Goal: Task Accomplishment & Management: Manage account settings

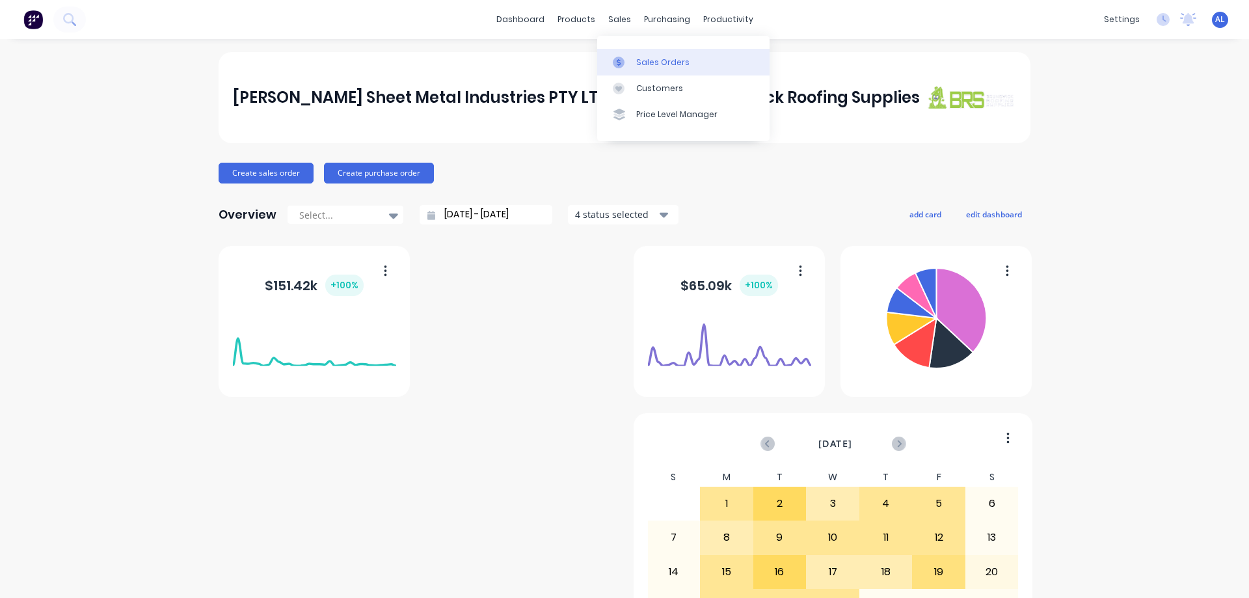
click at [667, 62] on div "Sales Orders" at bounding box center [662, 63] width 53 height 12
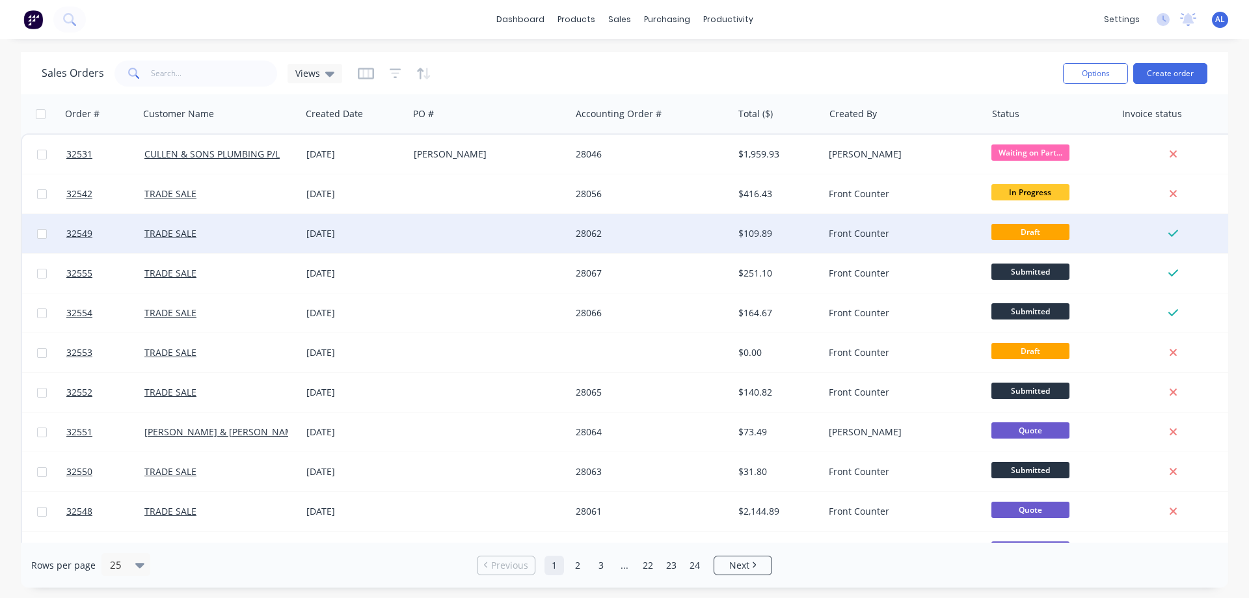
click at [623, 237] on div "28062" at bounding box center [648, 233] width 144 height 13
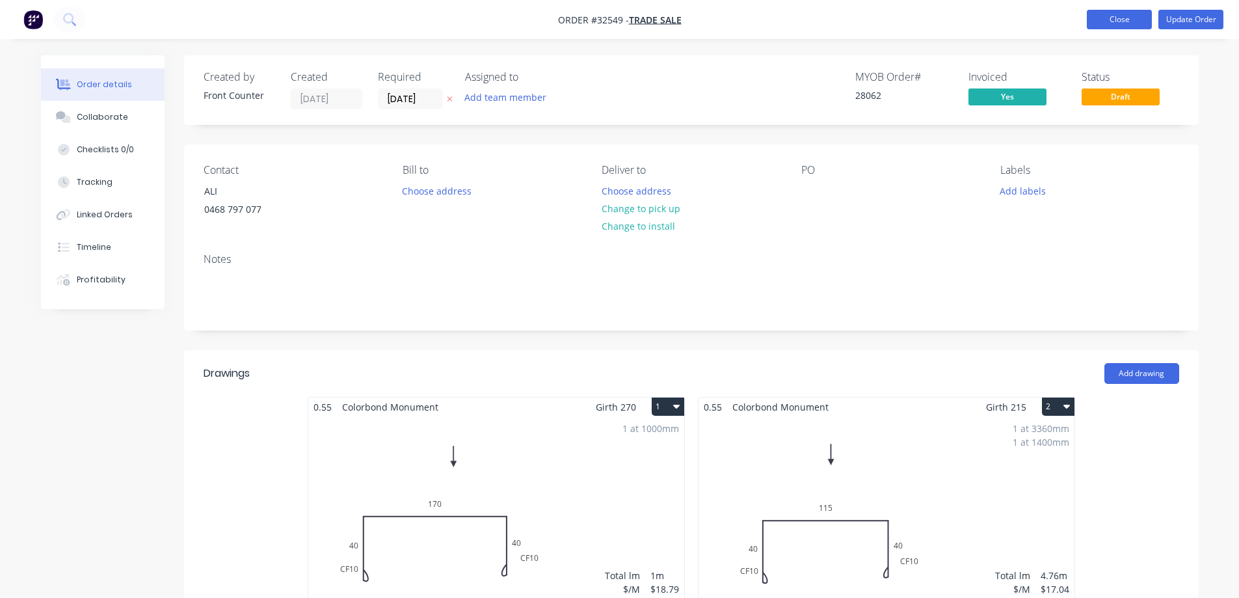
click at [1129, 23] on button "Close" at bounding box center [1119, 20] width 65 height 20
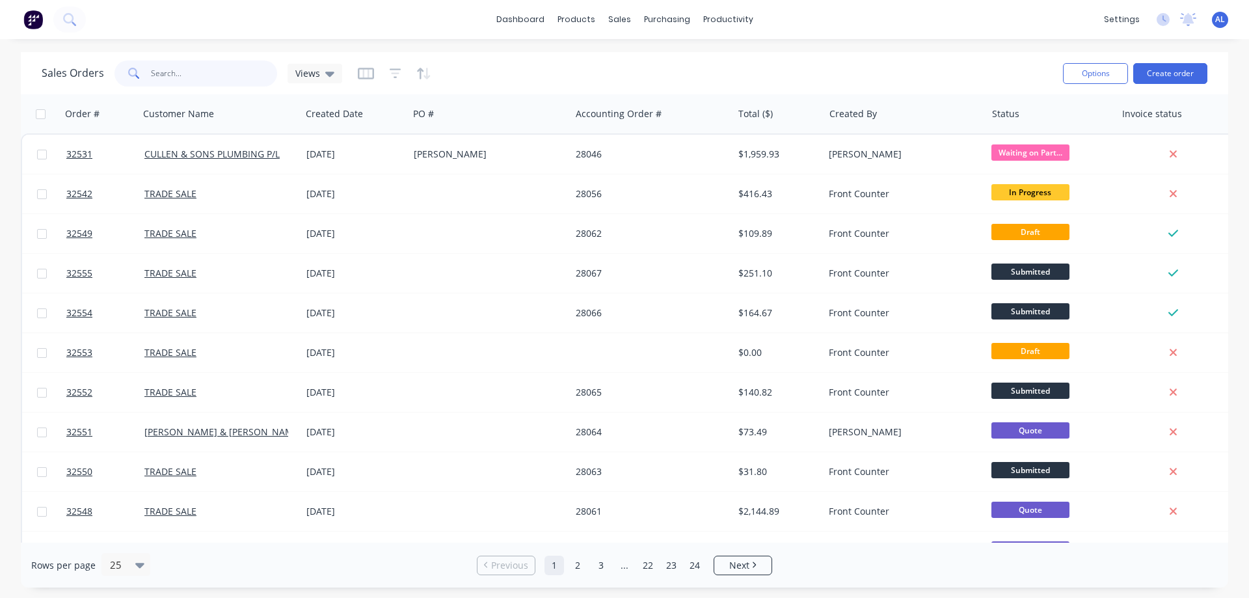
click at [194, 73] on input "text" at bounding box center [214, 73] width 127 height 26
click at [638, 61] on link "Sales Orders" at bounding box center [688, 62] width 172 height 26
click at [1162, 77] on button "Create order" at bounding box center [1170, 73] width 74 height 21
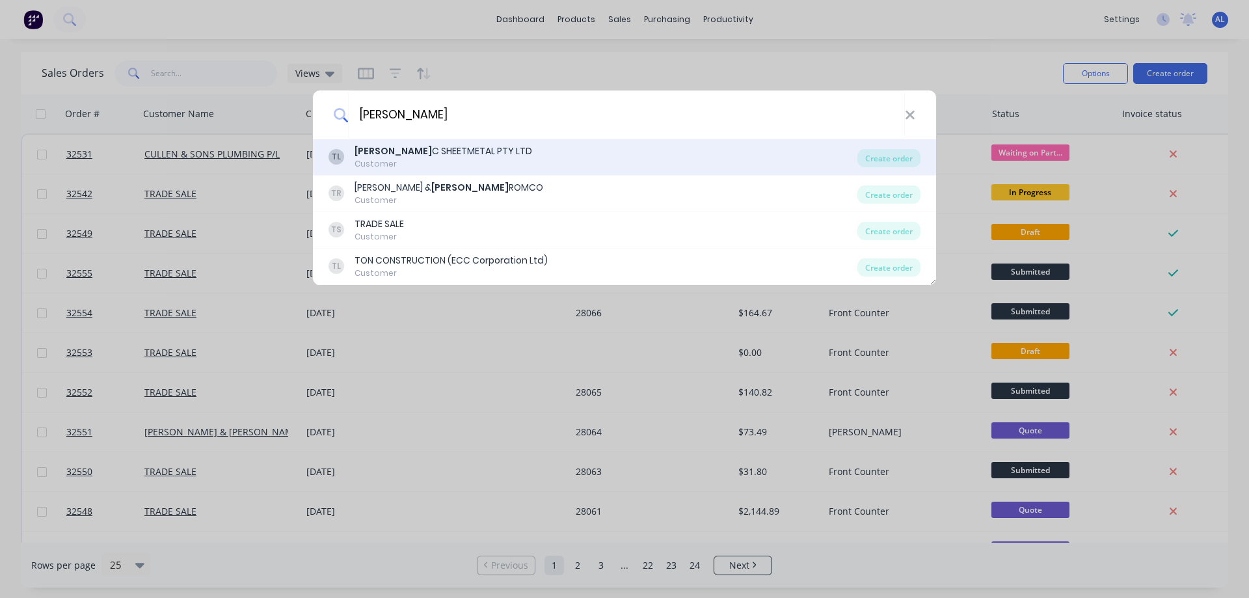
type input "[PERSON_NAME]"
click at [464, 153] on div "[PERSON_NAME] C SHEETMETAL PTY LTD" at bounding box center [443, 151] width 178 height 14
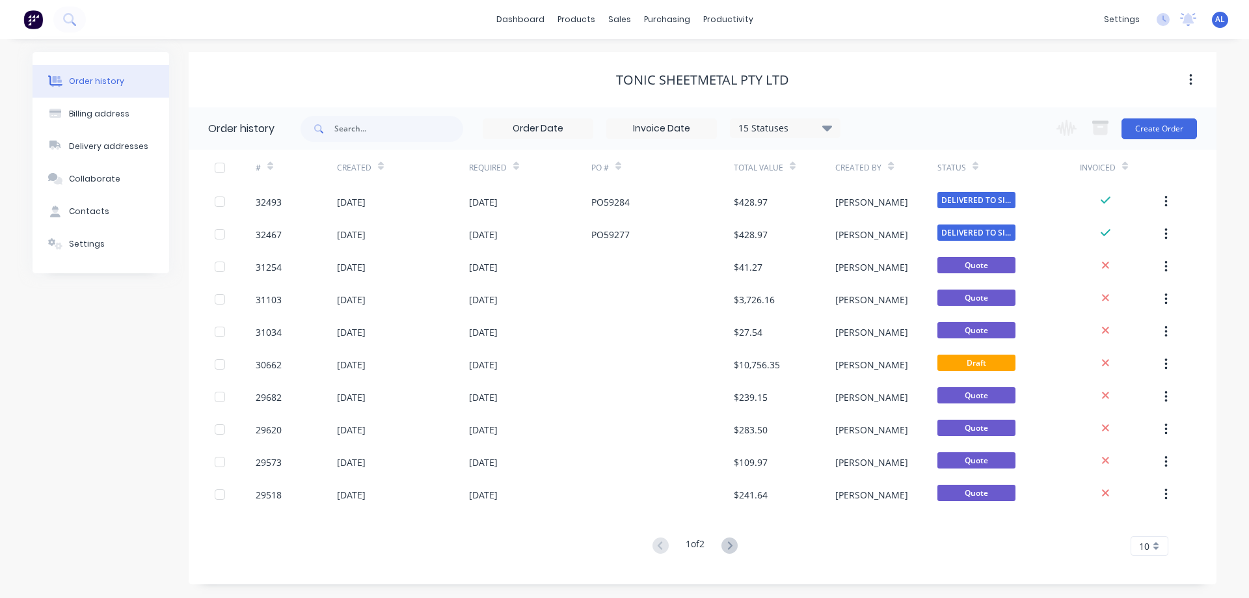
click at [1141, 141] on div "Change order status Submitted In Progress Waiting on Parts Ready for Delivery O…" at bounding box center [1122, 128] width 148 height 42
click at [1139, 127] on button "Create Order" at bounding box center [1158, 128] width 75 height 21
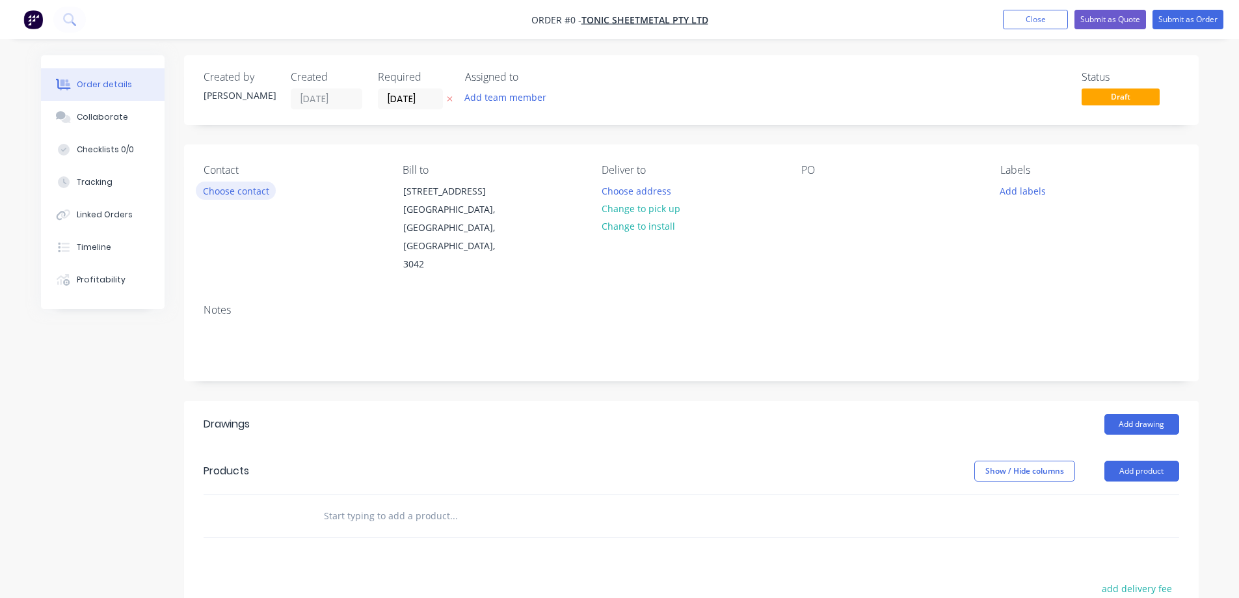
click at [261, 189] on button "Choose contact" at bounding box center [236, 190] width 80 height 18
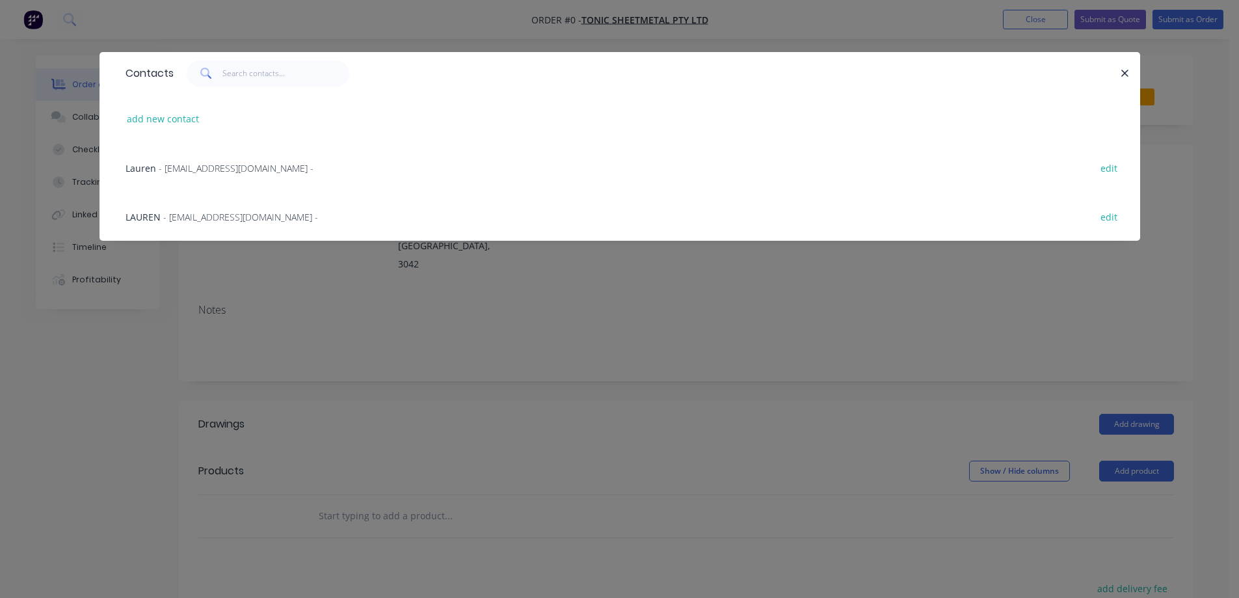
click at [236, 171] on span "- [EMAIL_ADDRESS][DOMAIN_NAME] -" at bounding box center [236, 168] width 155 height 12
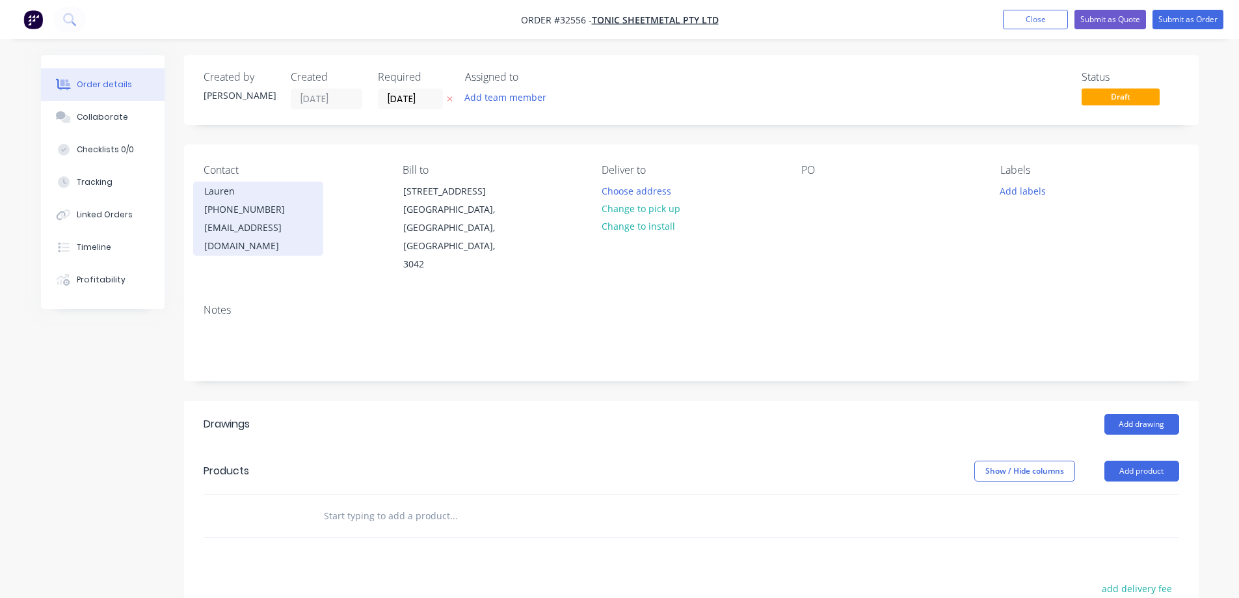
click at [254, 206] on div "[PHONE_NUMBER]" at bounding box center [258, 209] width 108 height 18
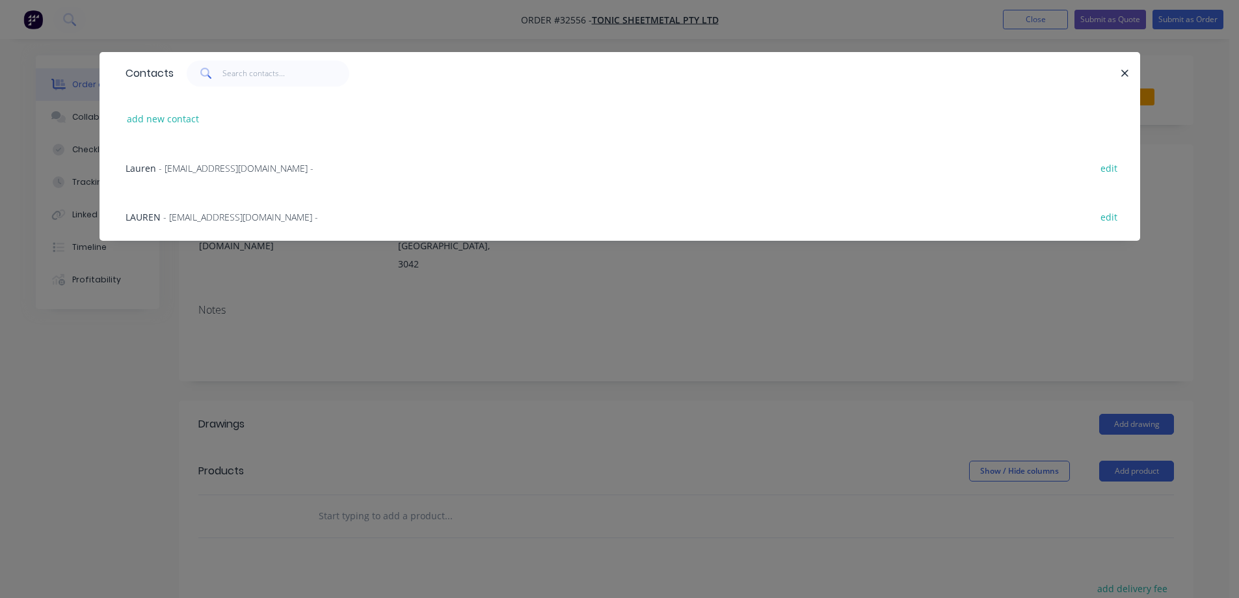
click at [194, 219] on span "- [EMAIL_ADDRESS][DOMAIN_NAME] -" at bounding box center [240, 217] width 155 height 12
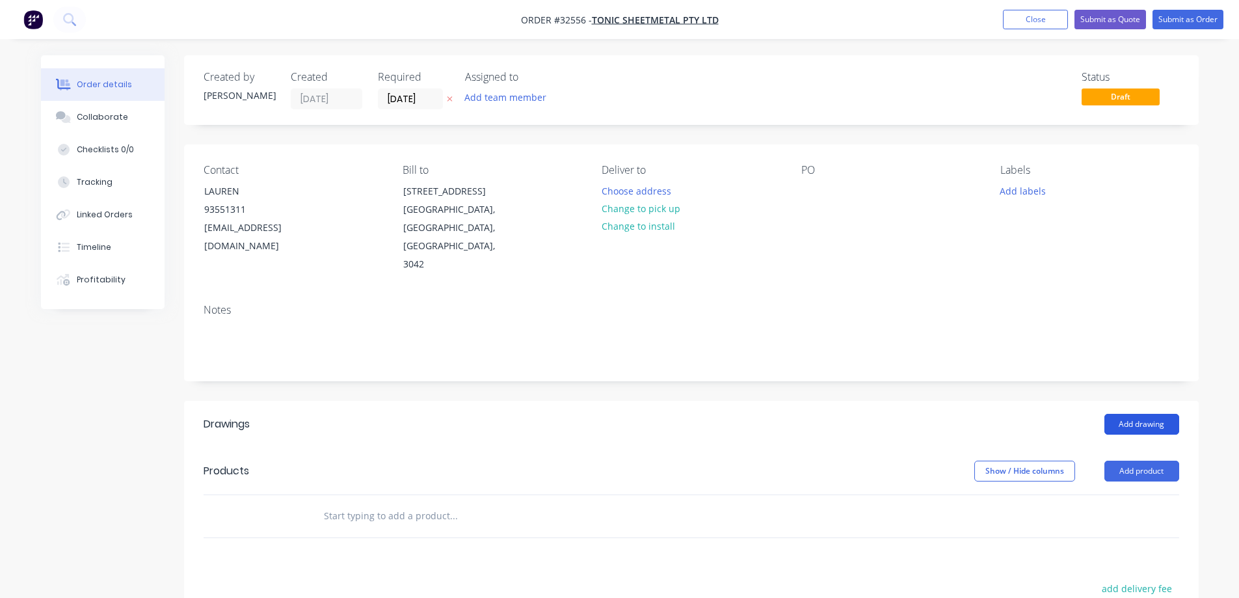
click at [1149, 414] on button "Add drawing" at bounding box center [1141, 424] width 75 height 21
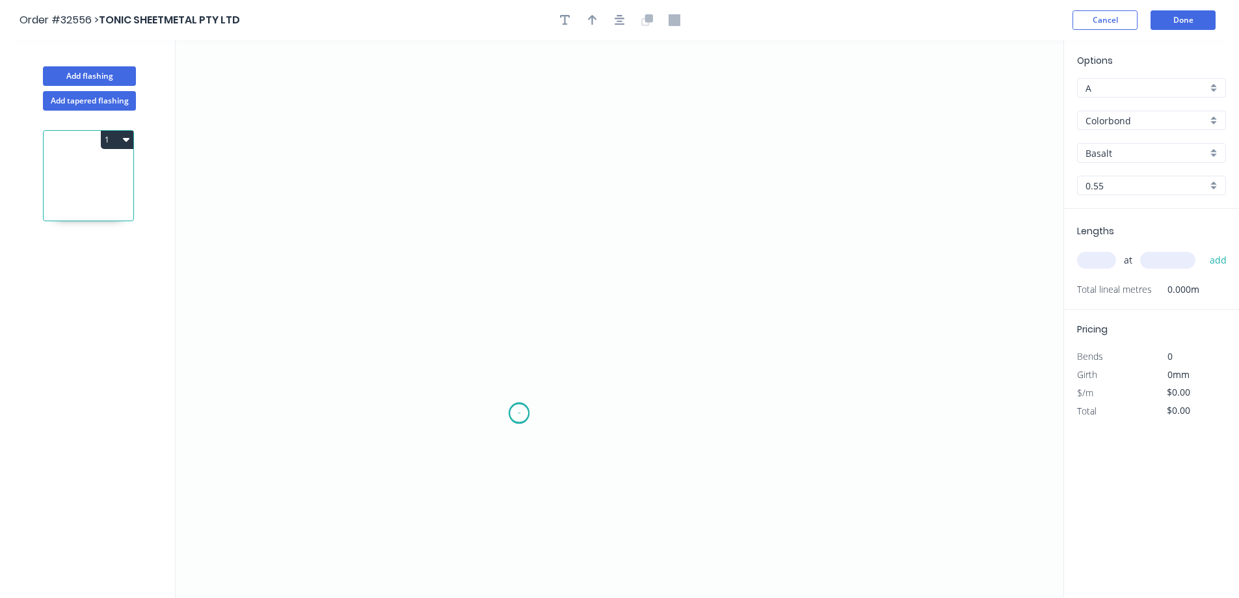
drag, startPoint x: 519, startPoint y: 414, endPoint x: 519, endPoint y: 341, distance: 72.8
click at [519, 410] on icon "0" at bounding box center [620, 318] width 888 height 557
click at [520, 126] on icon "0" at bounding box center [620, 318] width 888 height 557
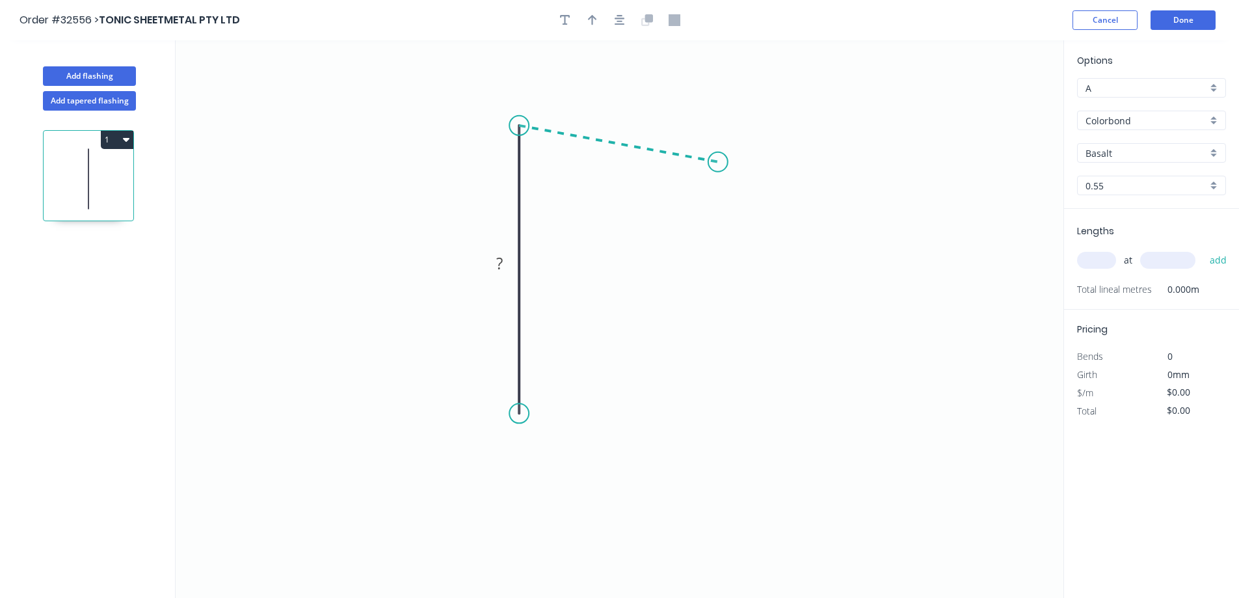
click at [718, 162] on icon "0 ?" at bounding box center [620, 318] width 888 height 557
drag, startPoint x: 682, startPoint y: 157, endPoint x: 673, endPoint y: 155, distance: 9.3
click at [673, 155] on circle at bounding box center [673, 156] width 20 height 20
drag, startPoint x: 671, startPoint y: 156, endPoint x: 671, endPoint y: 164, distance: 7.8
click at [671, 164] on circle at bounding box center [671, 163] width 20 height 20
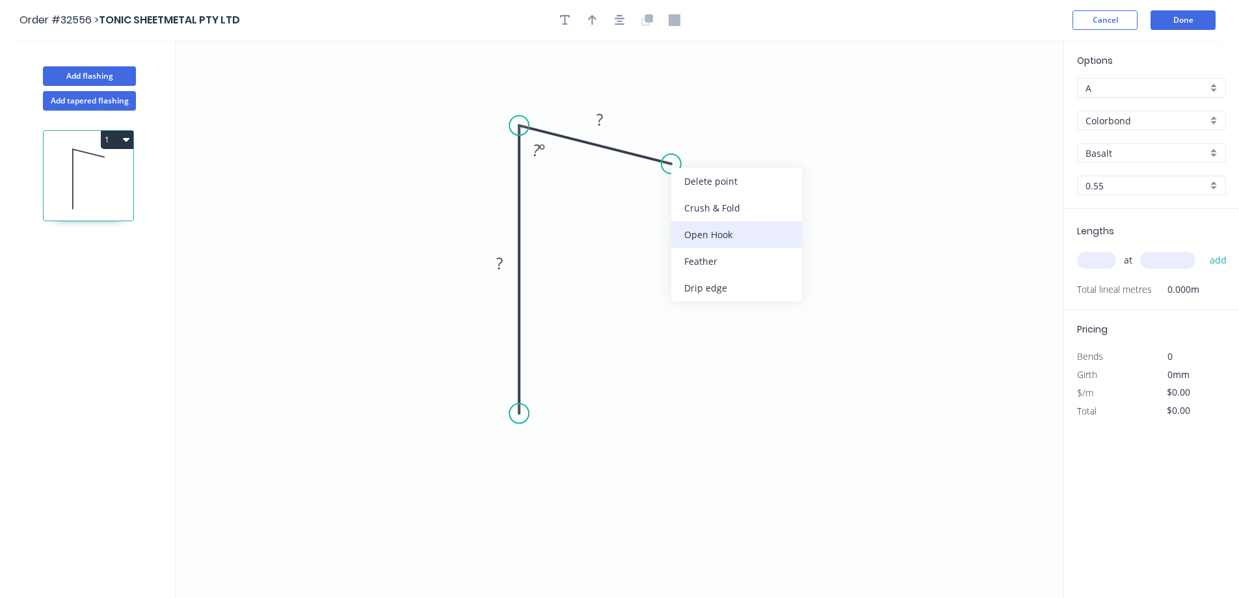
click at [745, 232] on div "Open Hook" at bounding box center [736, 234] width 131 height 27
click at [724, 203] on div "Flip bend" at bounding box center [733, 204] width 131 height 27
drag, startPoint x: 716, startPoint y: 229, endPoint x: 702, endPoint y: 200, distance: 32.6
click at [715, 227] on div "Delete bend" at bounding box center [735, 235] width 131 height 27
click at [708, 198] on div "Crush & Fold" at bounding box center [738, 203] width 131 height 27
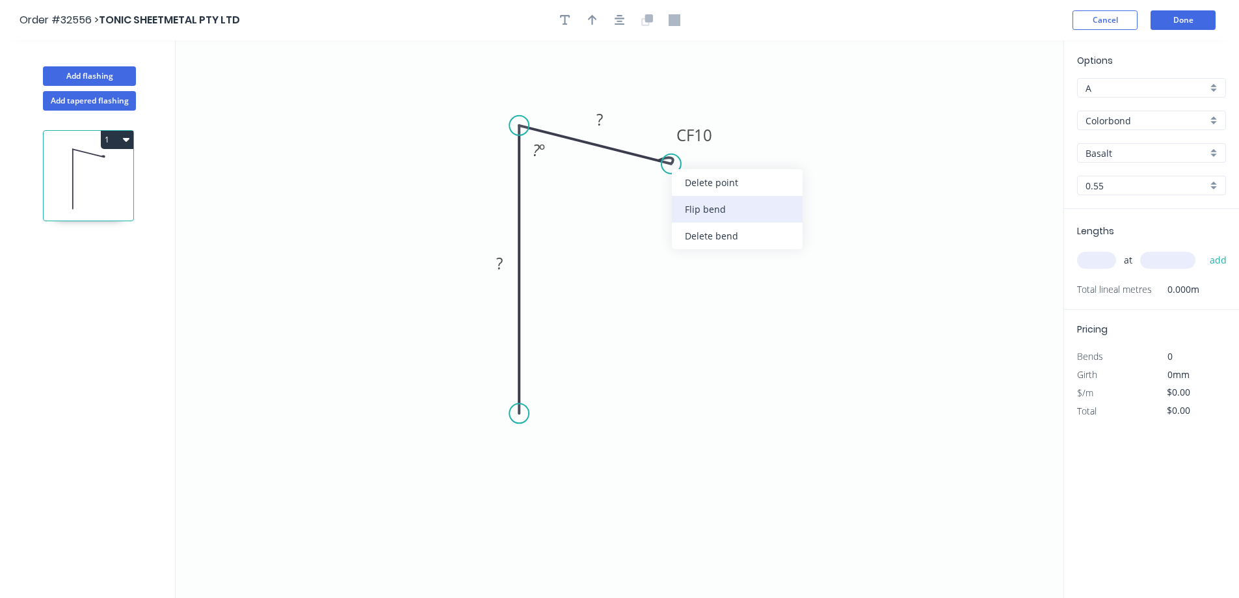
click at [733, 212] on div "Flip bend" at bounding box center [737, 209] width 131 height 27
click at [540, 150] on tspan "º" at bounding box center [542, 149] width 6 height 21
drag, startPoint x: 542, startPoint y: 153, endPoint x: 574, endPoint y: 204, distance: 60.3
click at [542, 154] on tspan "º" at bounding box center [542, 149] width 6 height 21
click at [543, 155] on tspan "º" at bounding box center [542, 149] width 6 height 21
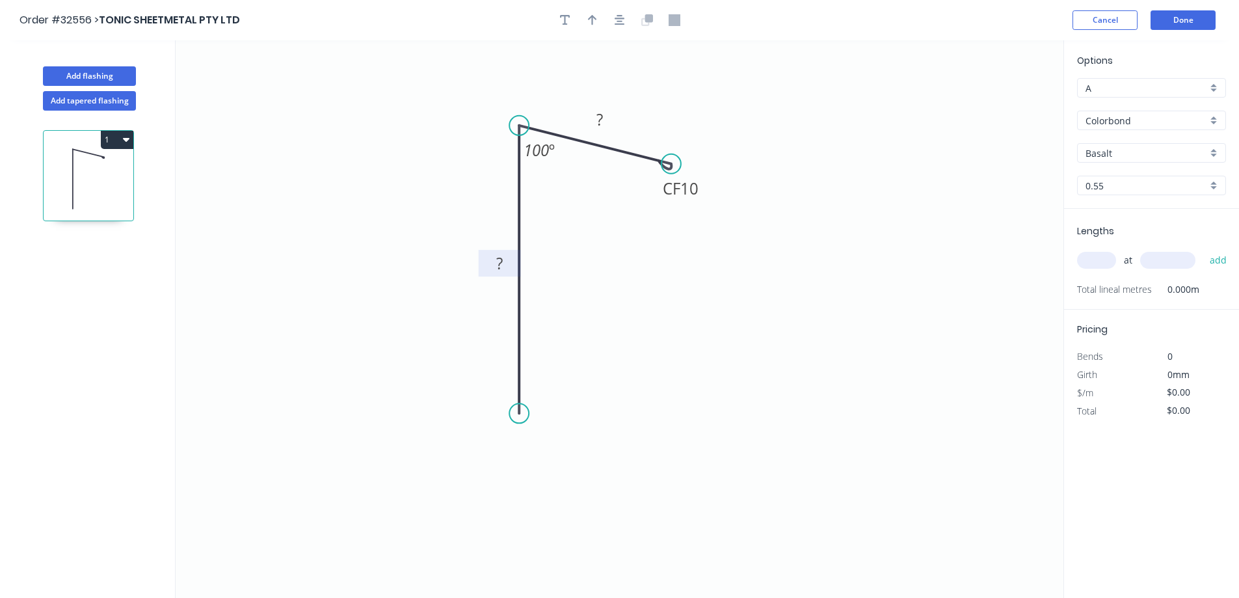
click at [505, 266] on rect at bounding box center [499, 264] width 26 height 18
drag, startPoint x: 600, startPoint y: 119, endPoint x: 774, endPoint y: 86, distance: 176.8
click at [607, 116] on g "?" at bounding box center [600, 119] width 26 height 21
type input "$14.92"
click at [624, 22] on icon "button" at bounding box center [620, 20] width 10 height 12
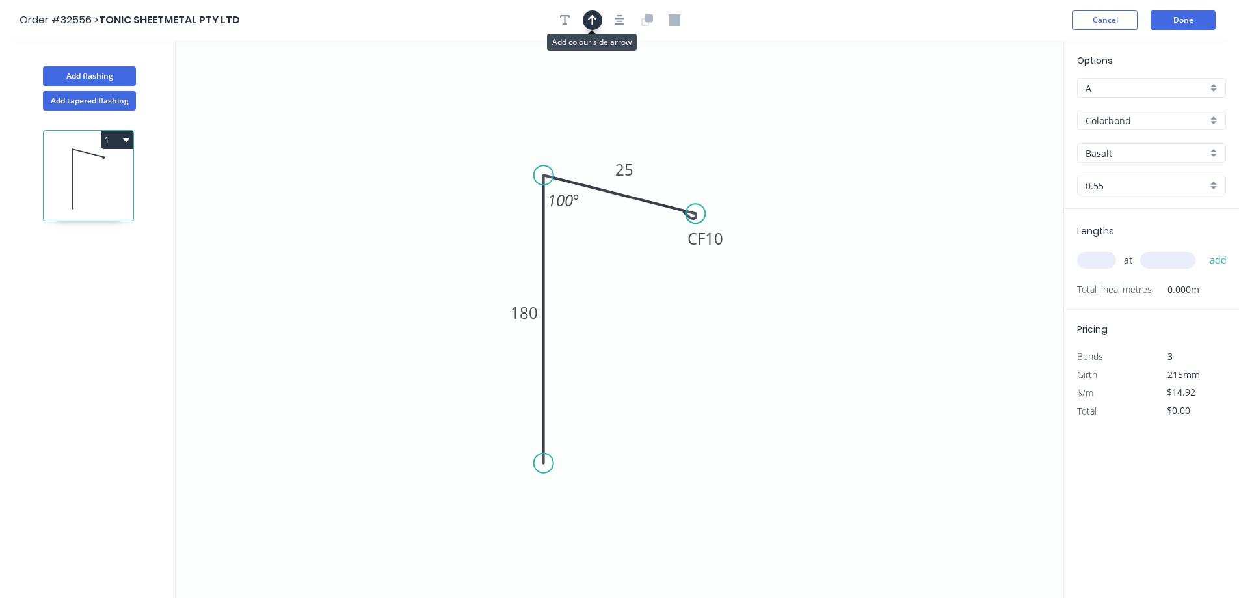
click at [588, 21] on icon "button" at bounding box center [592, 20] width 9 height 12
drag, startPoint x: 998, startPoint y: 103, endPoint x: 663, endPoint y: 165, distance: 341.2
click at [663, 165] on icon at bounding box center [669, 145] width 12 height 42
click at [1214, 154] on div "Basalt" at bounding box center [1151, 153] width 149 height 20
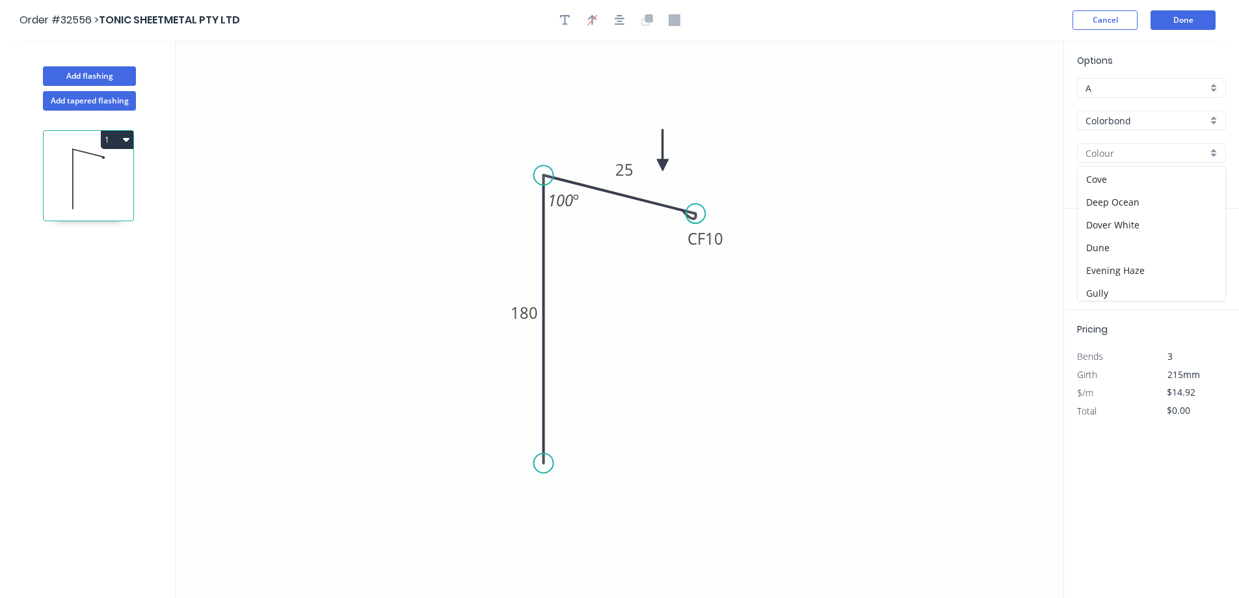
scroll to position [260, 0]
click at [1156, 217] on div "Manor Red" at bounding box center [1152, 213] width 148 height 23
type input "Manor Red"
click at [1093, 264] on input "text" at bounding box center [1096, 260] width 39 height 17
type input "2"
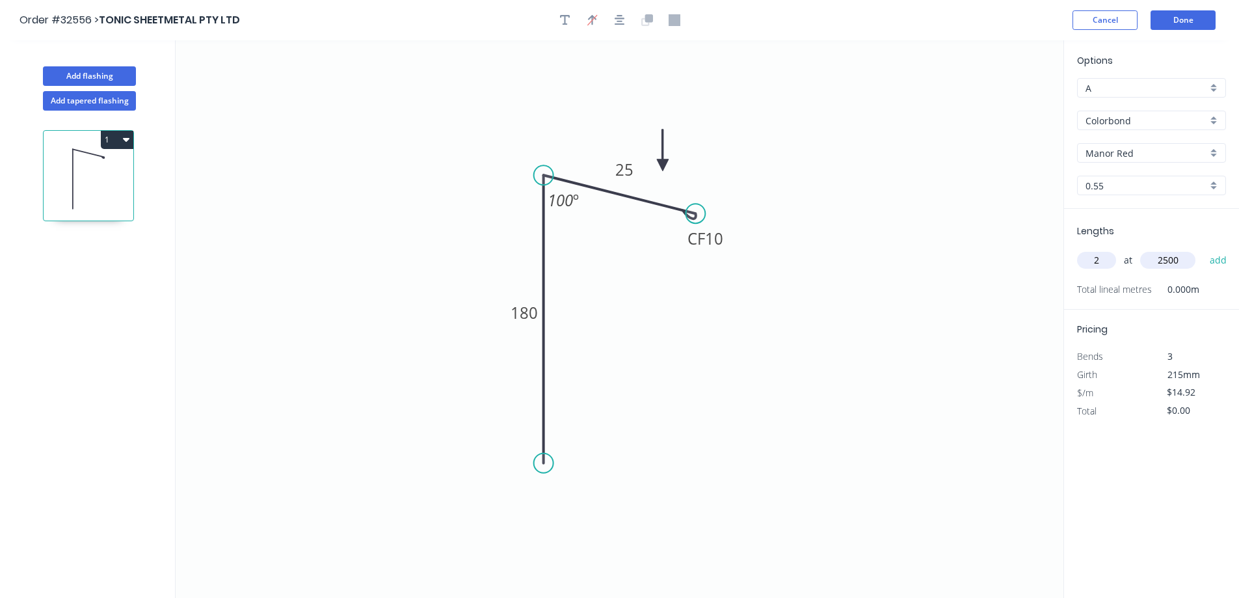
type input "2500"
click at [1203, 249] on button "add" at bounding box center [1218, 260] width 31 height 22
type input "$74.60"
click at [1188, 20] on button "Done" at bounding box center [1183, 20] width 65 height 20
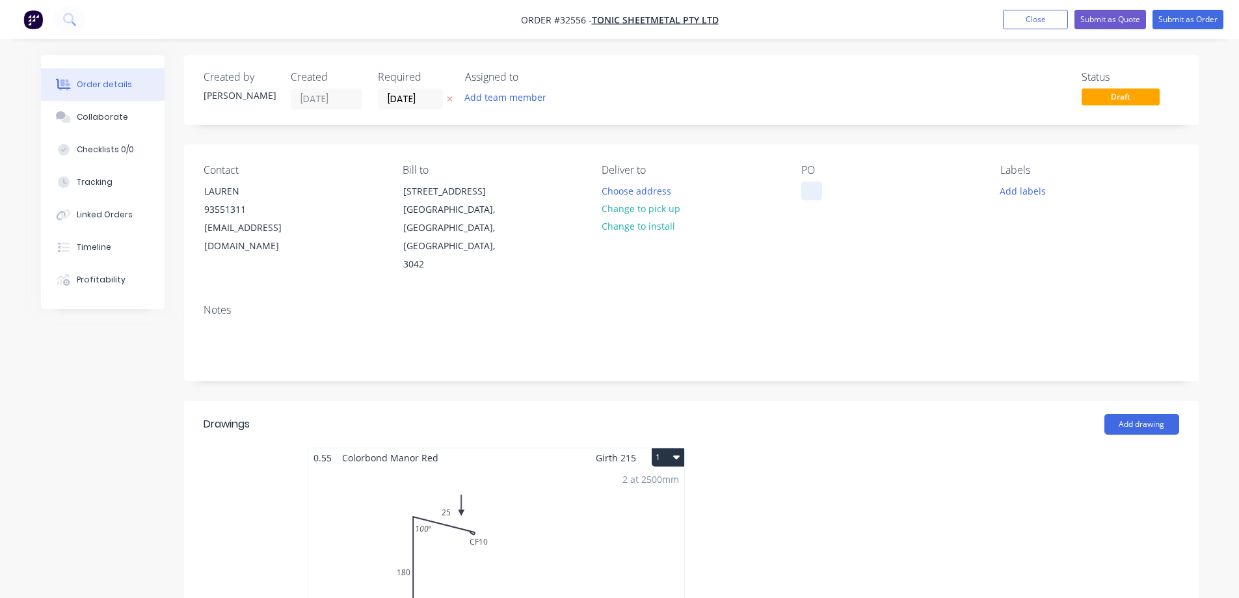
drag, startPoint x: 815, startPoint y: 191, endPoint x: 804, endPoint y: 356, distance: 164.9
click at [812, 198] on div at bounding box center [811, 190] width 21 height 19
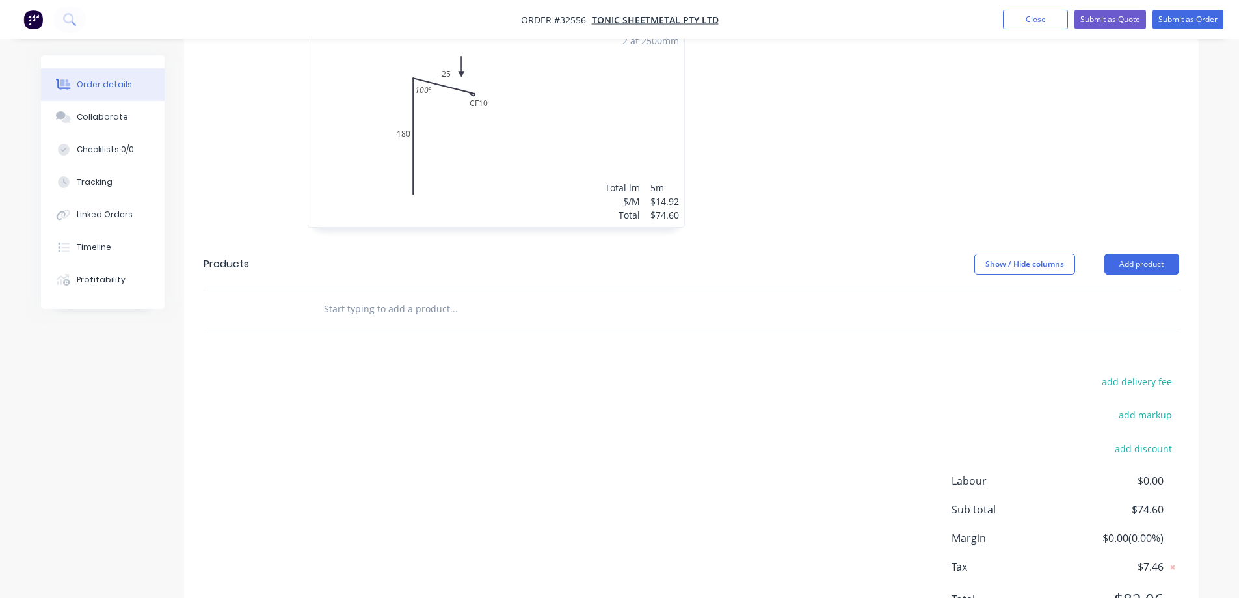
scroll to position [467, 0]
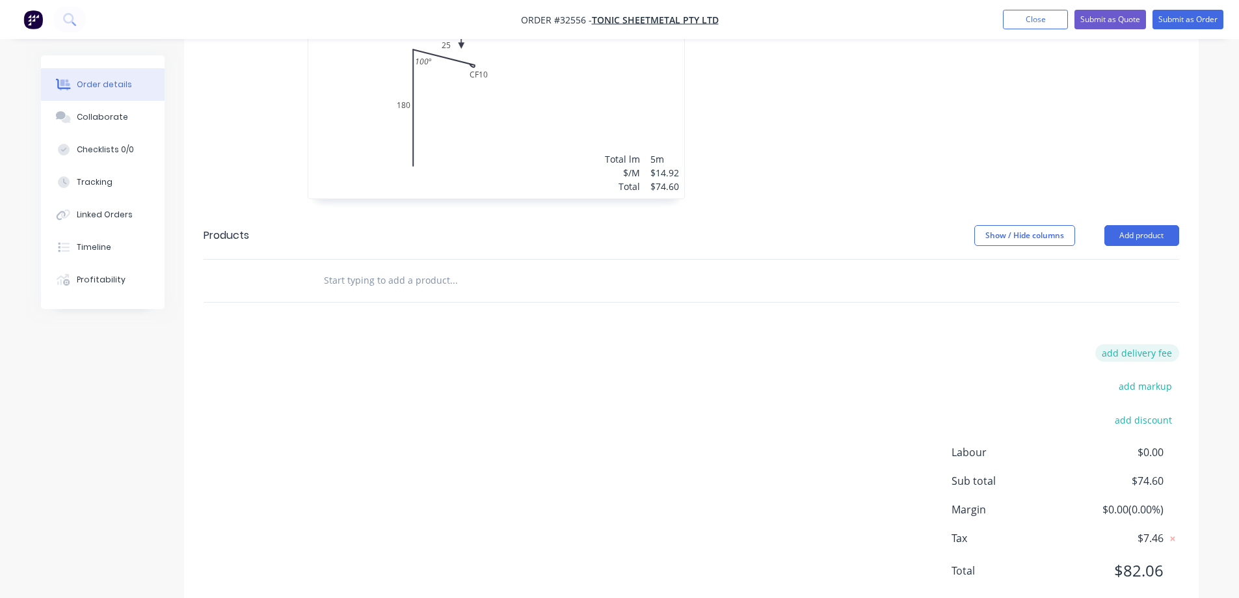
click at [1139, 344] on button "add delivery fee" at bounding box center [1137, 353] width 84 height 18
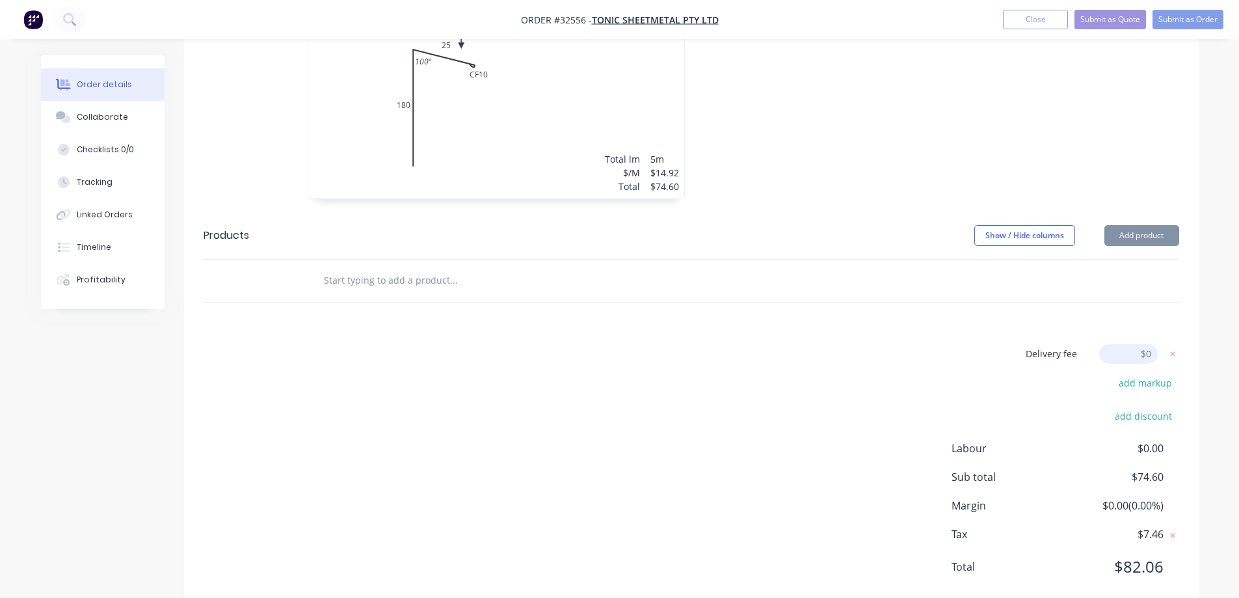
scroll to position [463, 0]
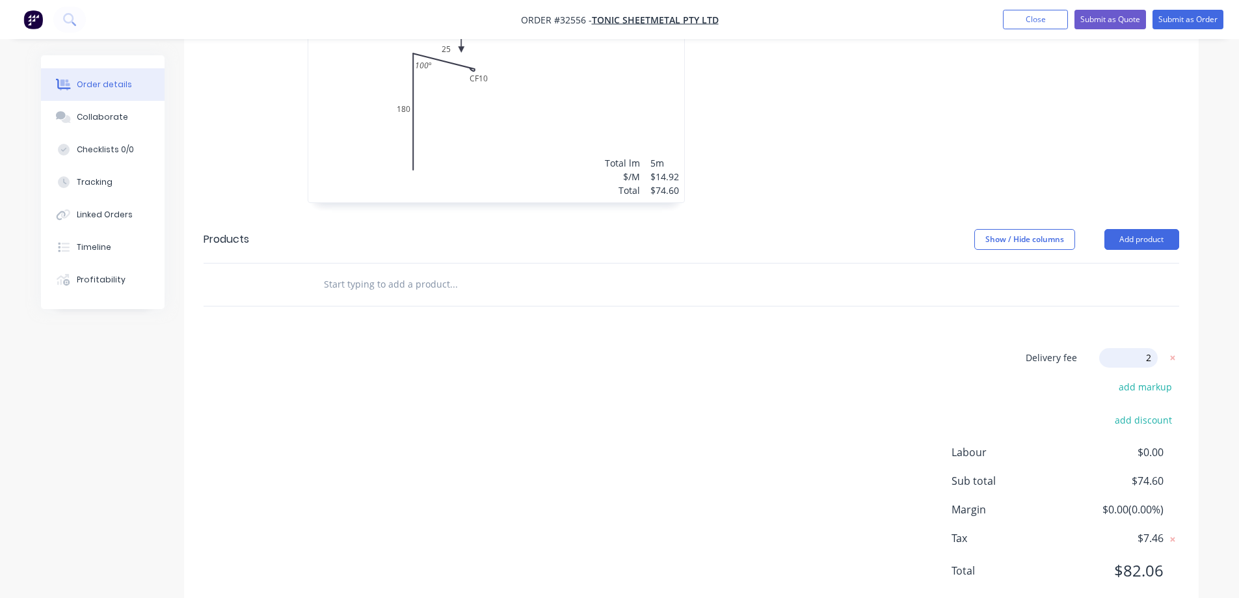
type input "20"
click input "submit" at bounding box center [0, 0] width 0 height 0
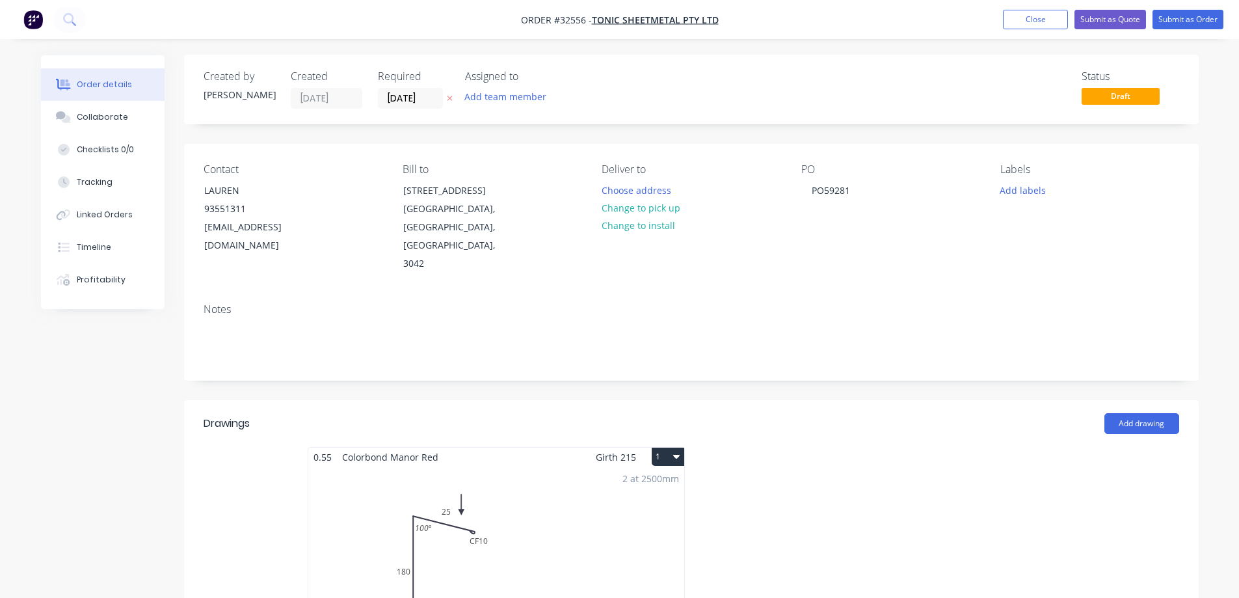
scroll to position [0, 0]
click at [652, 191] on button "Choose address" at bounding box center [635, 190] width 83 height 18
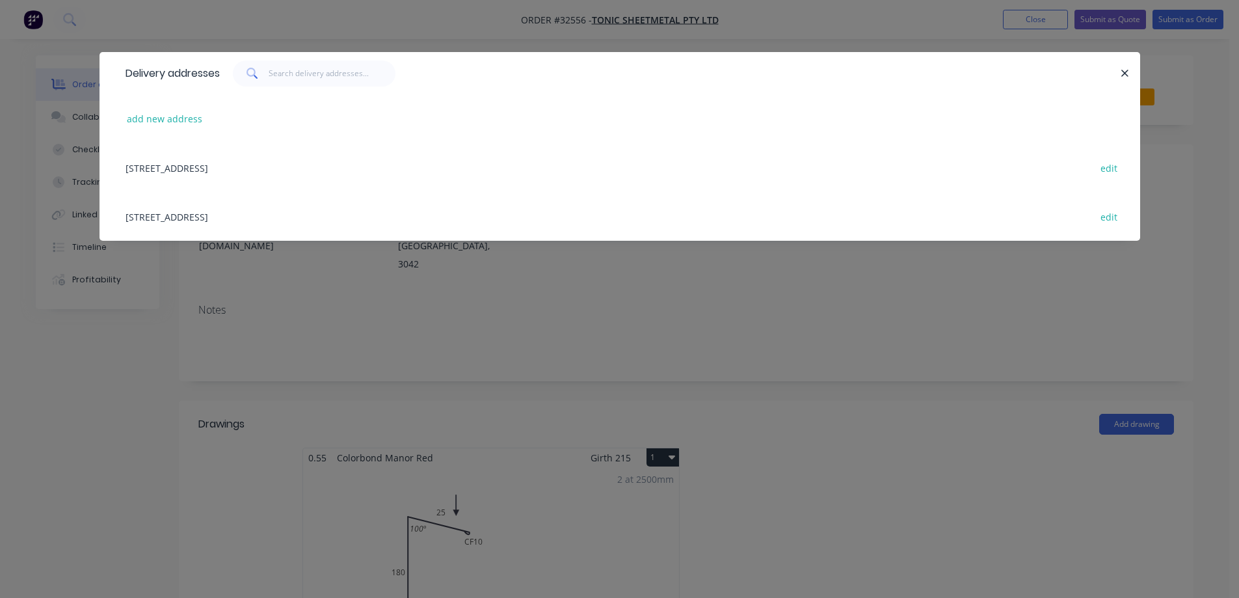
click at [279, 163] on div "[STREET_ADDRESS] edit" at bounding box center [620, 167] width 1002 height 49
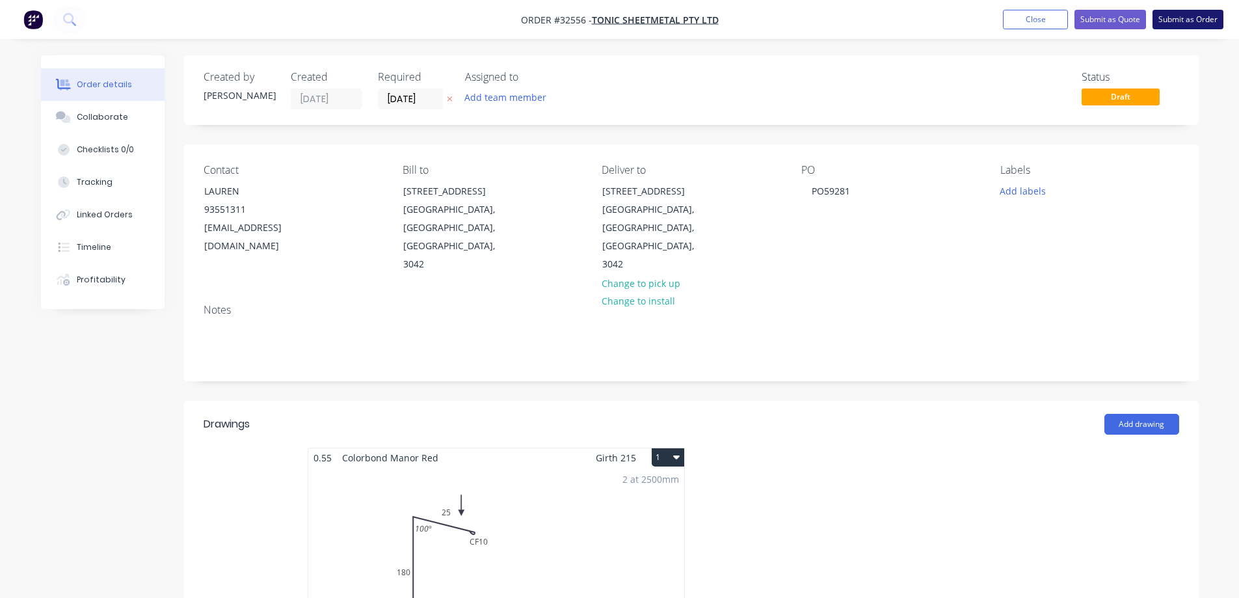
click at [1168, 18] on button "Submit as Order" at bounding box center [1187, 20] width 71 height 20
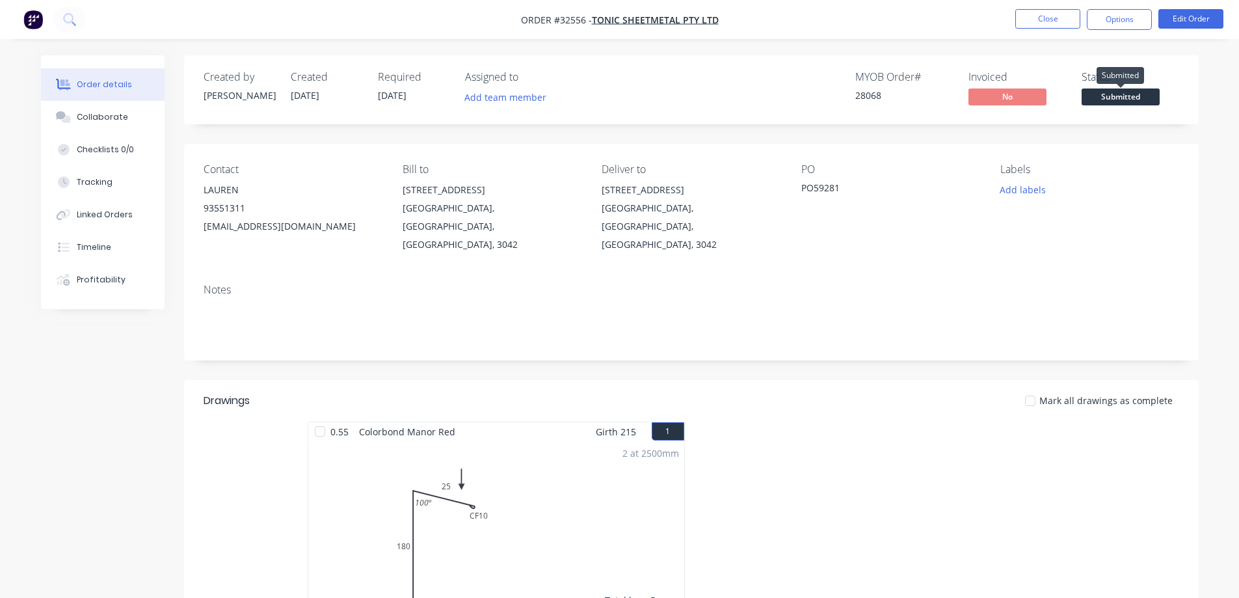
click at [1123, 97] on span "Submitted" at bounding box center [1121, 96] width 78 height 16
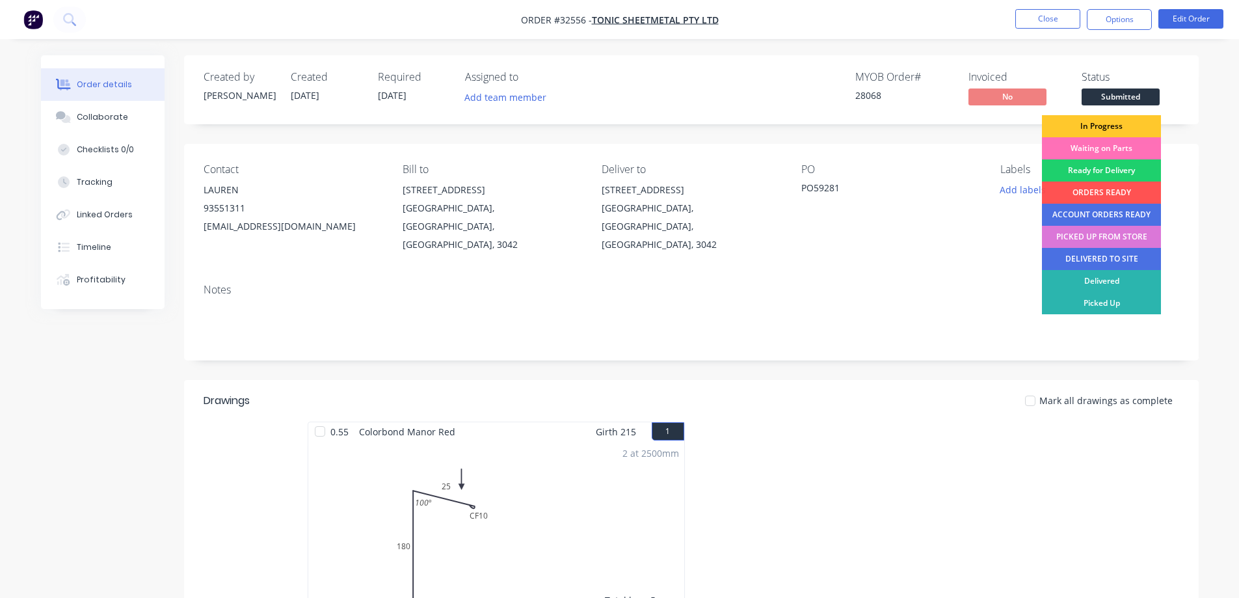
click at [1105, 129] on div "In Progress" at bounding box center [1101, 126] width 119 height 22
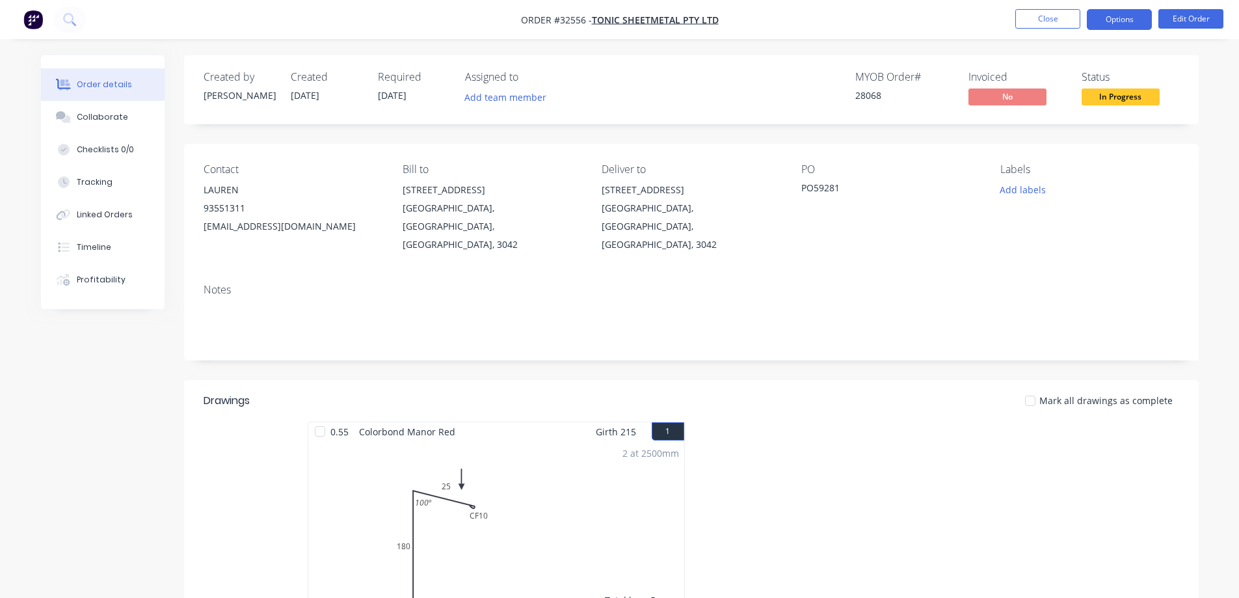
click at [1119, 21] on button "Options" at bounding box center [1119, 19] width 65 height 21
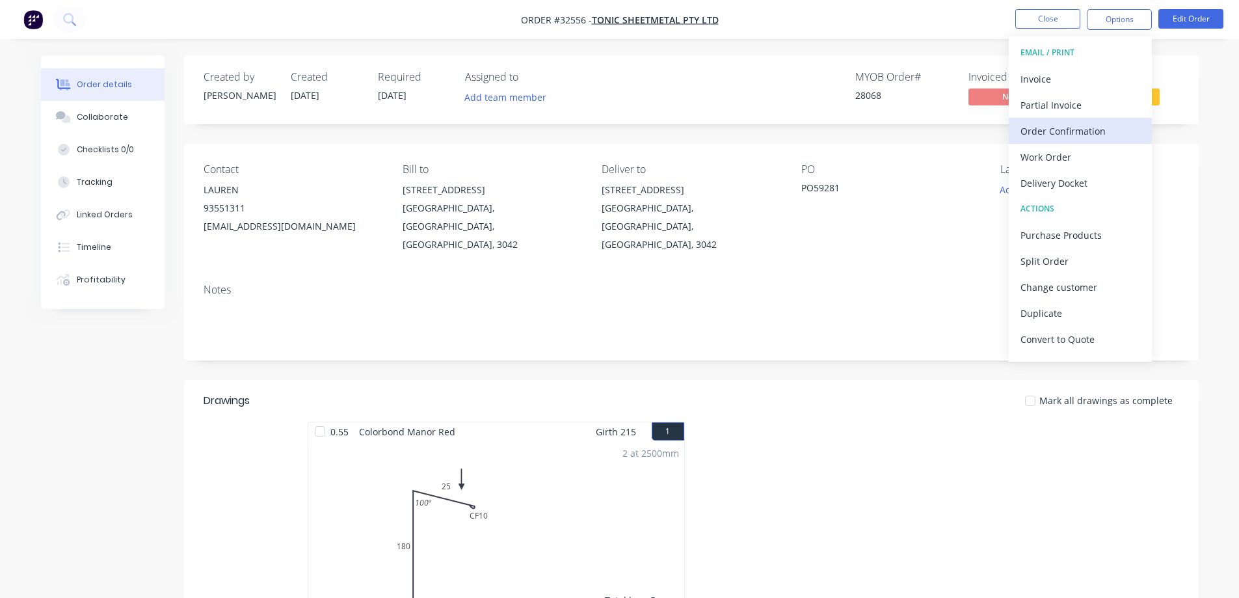
click at [1074, 127] on div "Order Confirmation" at bounding box center [1080, 131] width 120 height 19
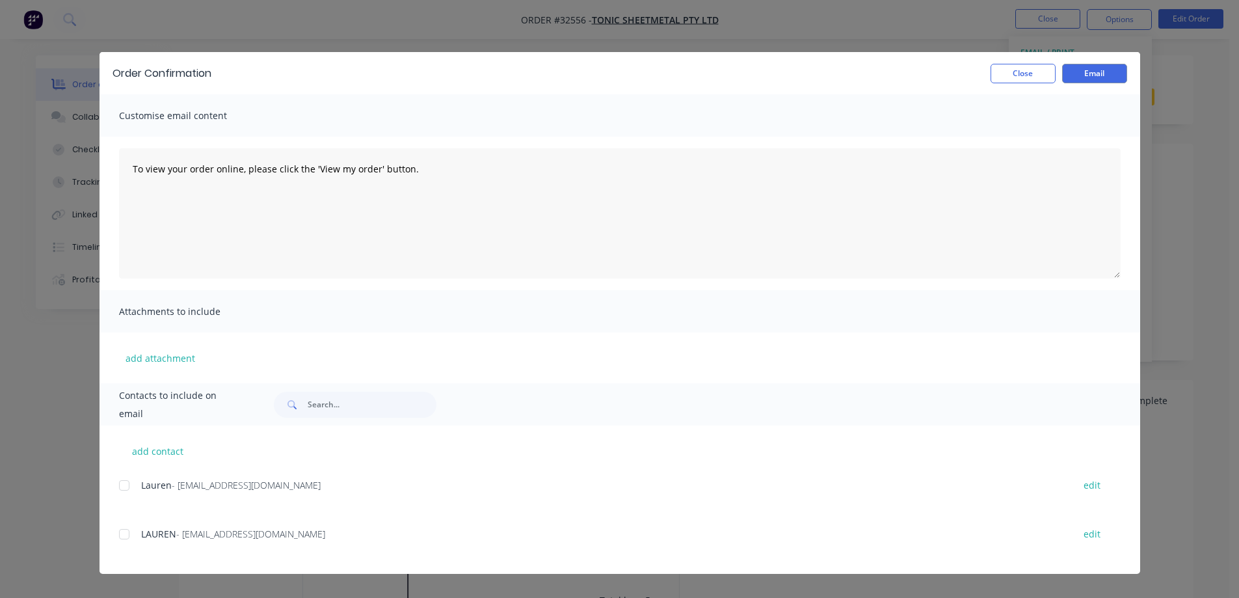
click at [122, 535] on div at bounding box center [124, 534] width 26 height 26
click at [1086, 72] on button "Email" at bounding box center [1094, 74] width 65 height 20
click at [1012, 73] on button "Close" at bounding box center [1023, 74] width 65 height 20
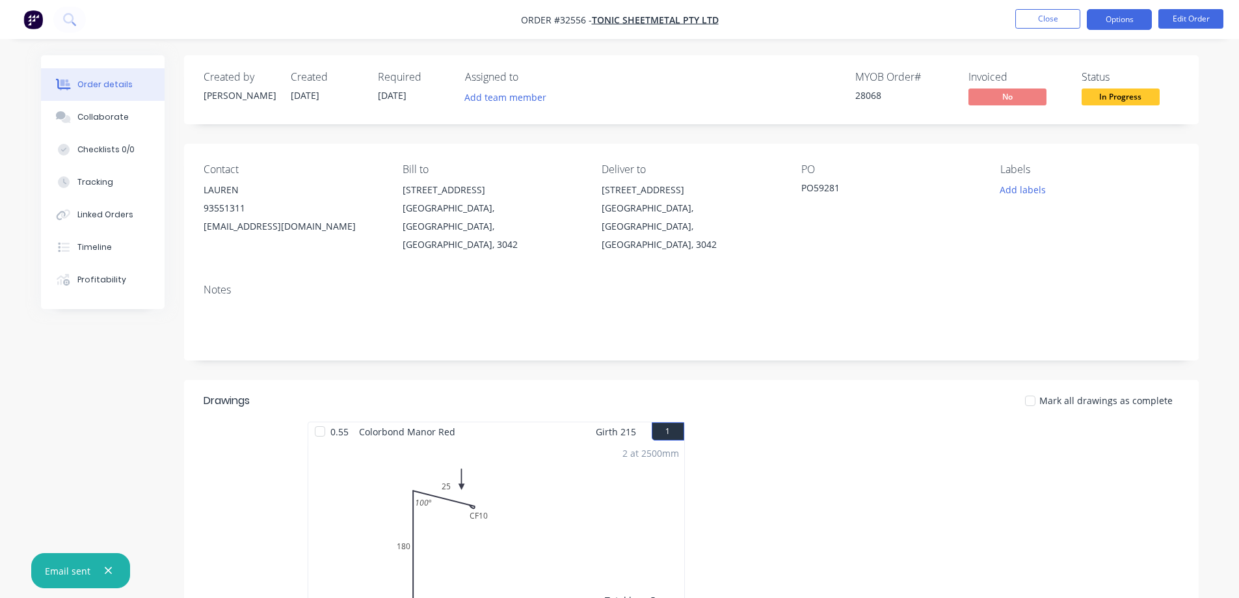
click at [1122, 21] on button "Options" at bounding box center [1119, 19] width 65 height 21
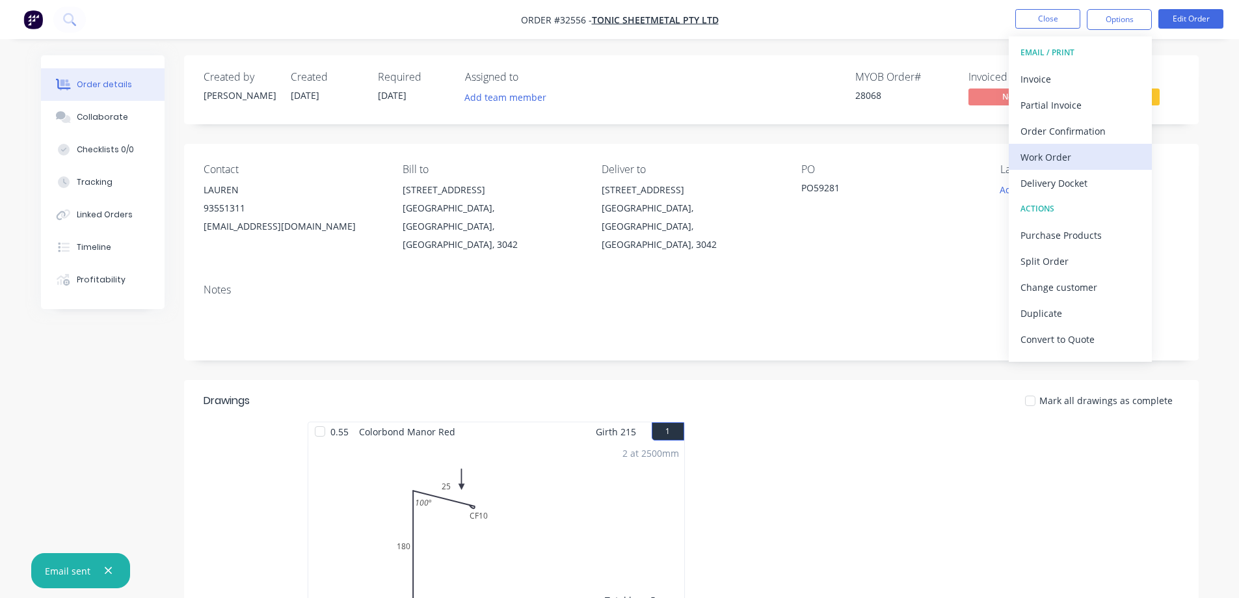
click at [1067, 155] on div "Work Order" at bounding box center [1080, 157] width 120 height 19
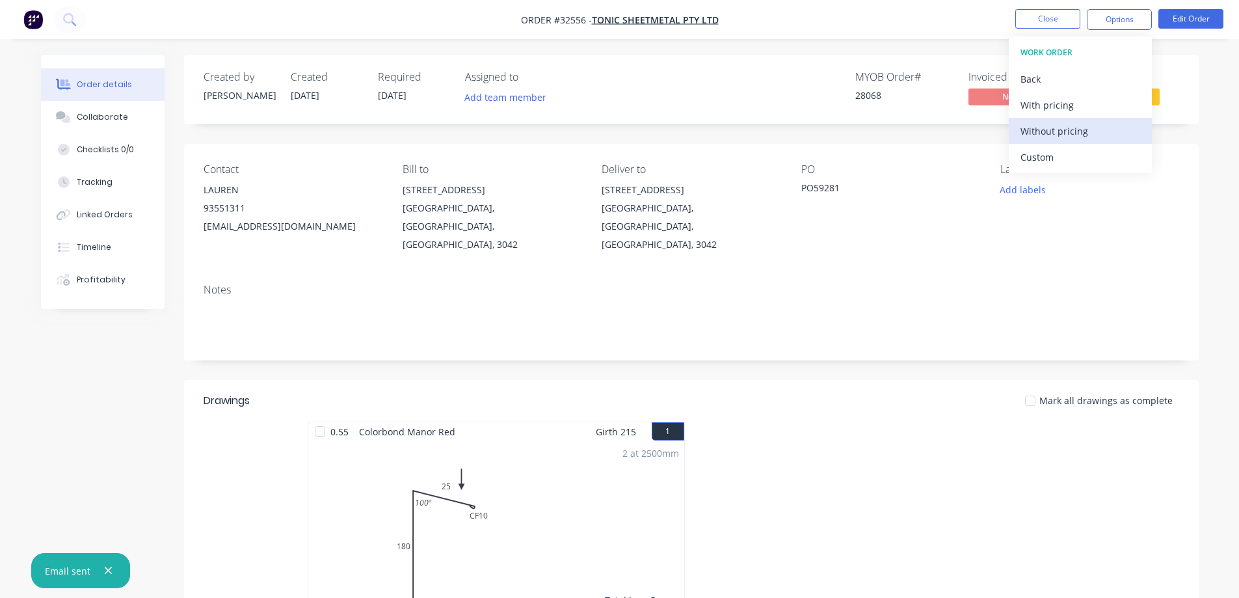
click at [1076, 129] on div "Without pricing" at bounding box center [1080, 131] width 120 height 19
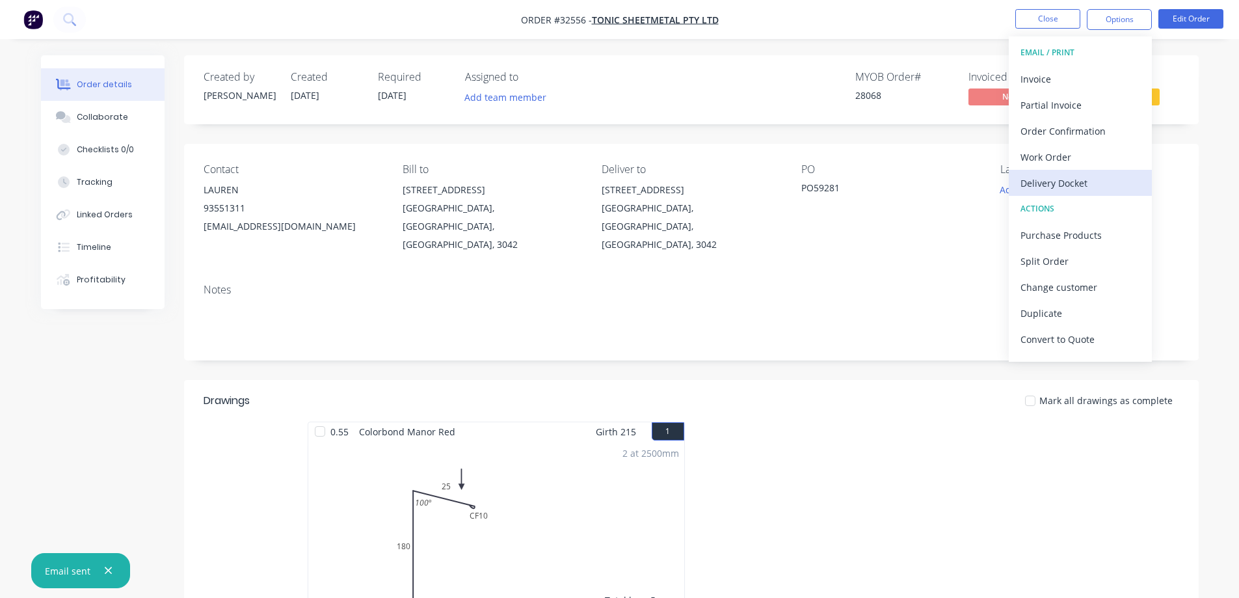
click at [1071, 182] on div "Delivery Docket" at bounding box center [1080, 183] width 120 height 19
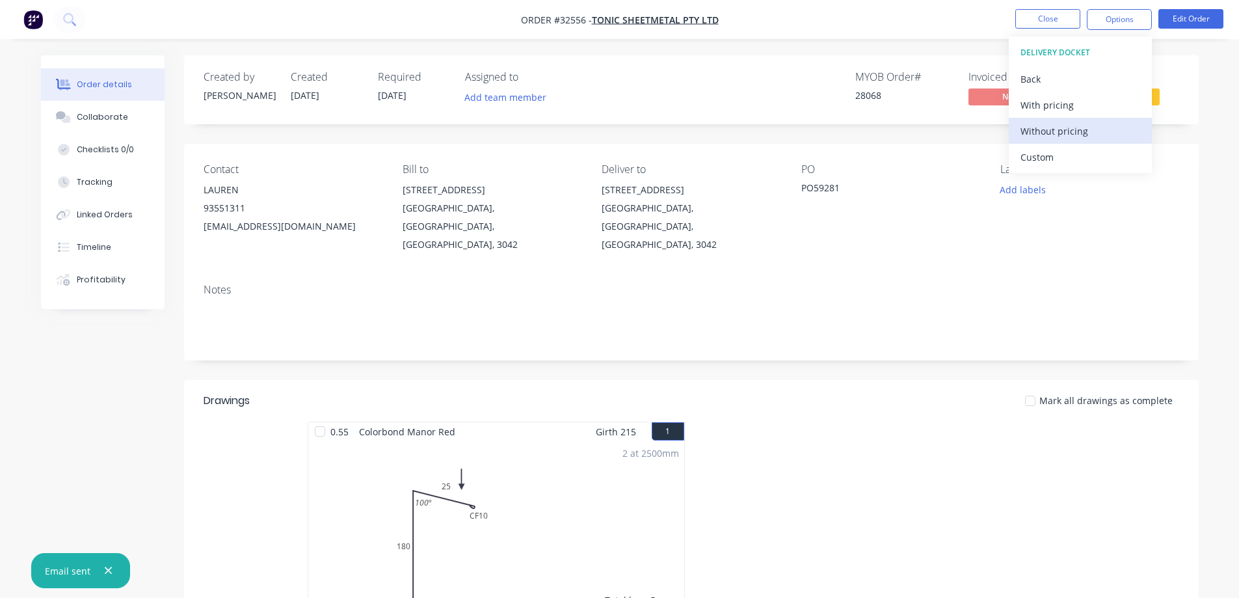
click at [1089, 131] on div "Without pricing" at bounding box center [1080, 131] width 120 height 19
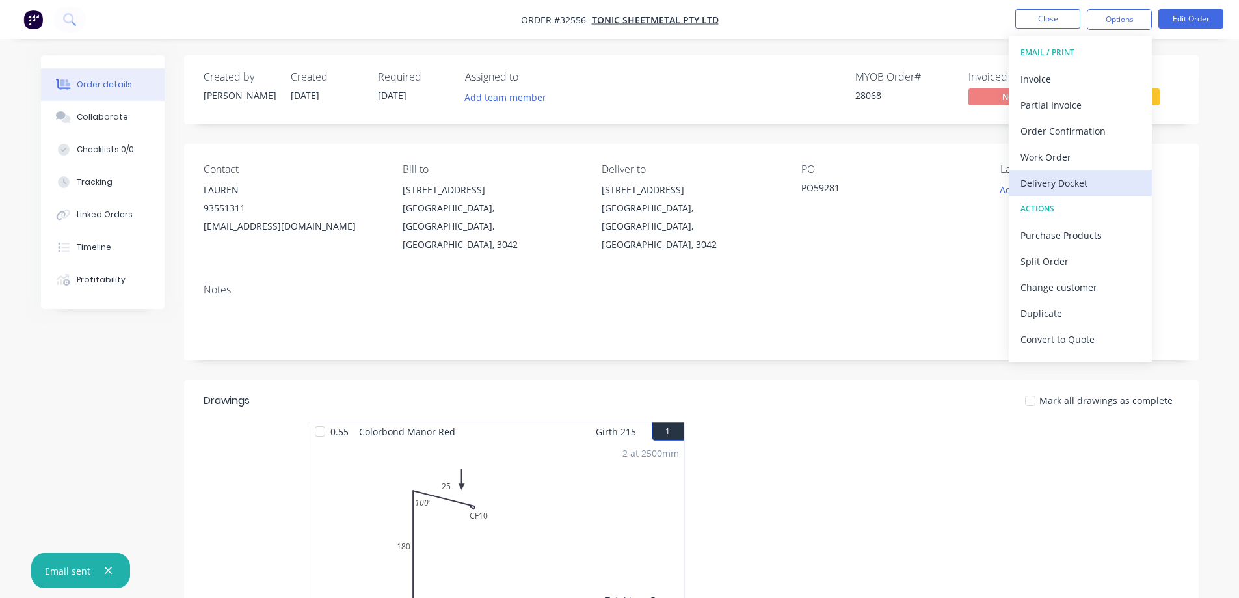
click at [1063, 187] on div "Delivery Docket" at bounding box center [1080, 183] width 120 height 19
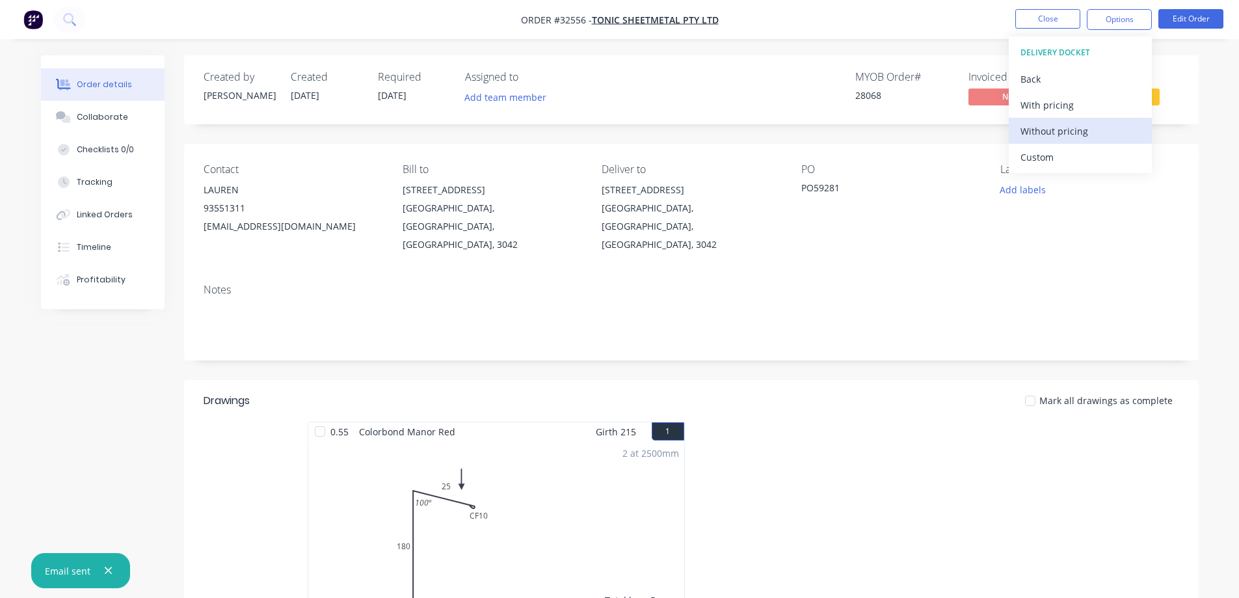
click at [1071, 127] on div "Without pricing" at bounding box center [1080, 131] width 120 height 19
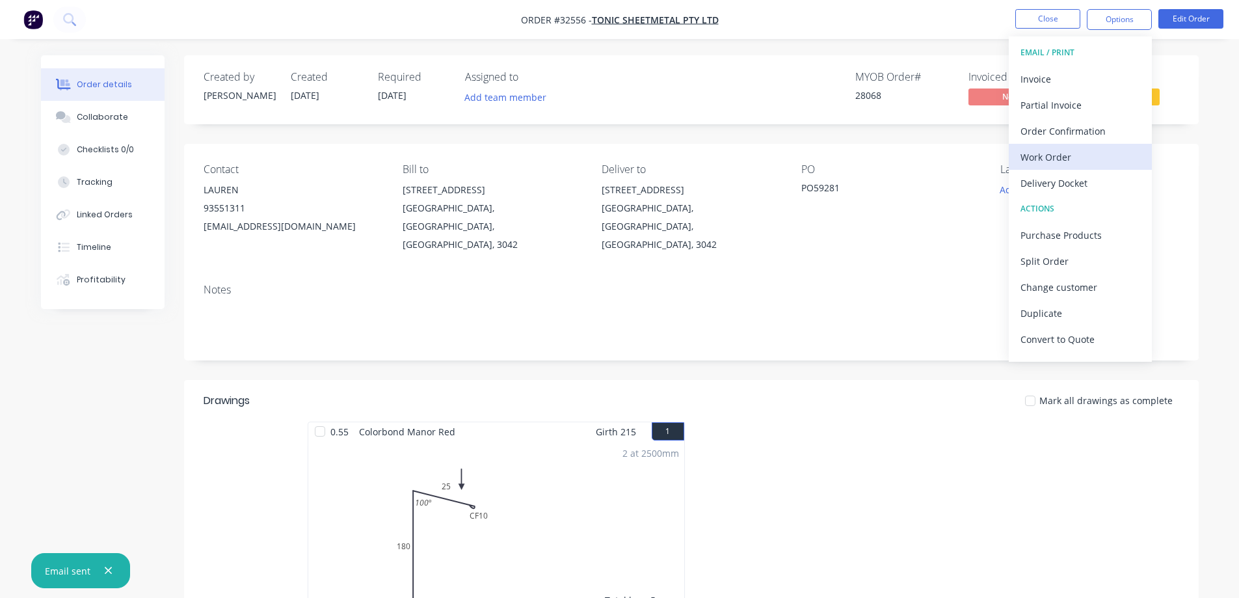
click at [1061, 158] on div "Work Order" at bounding box center [1080, 157] width 120 height 19
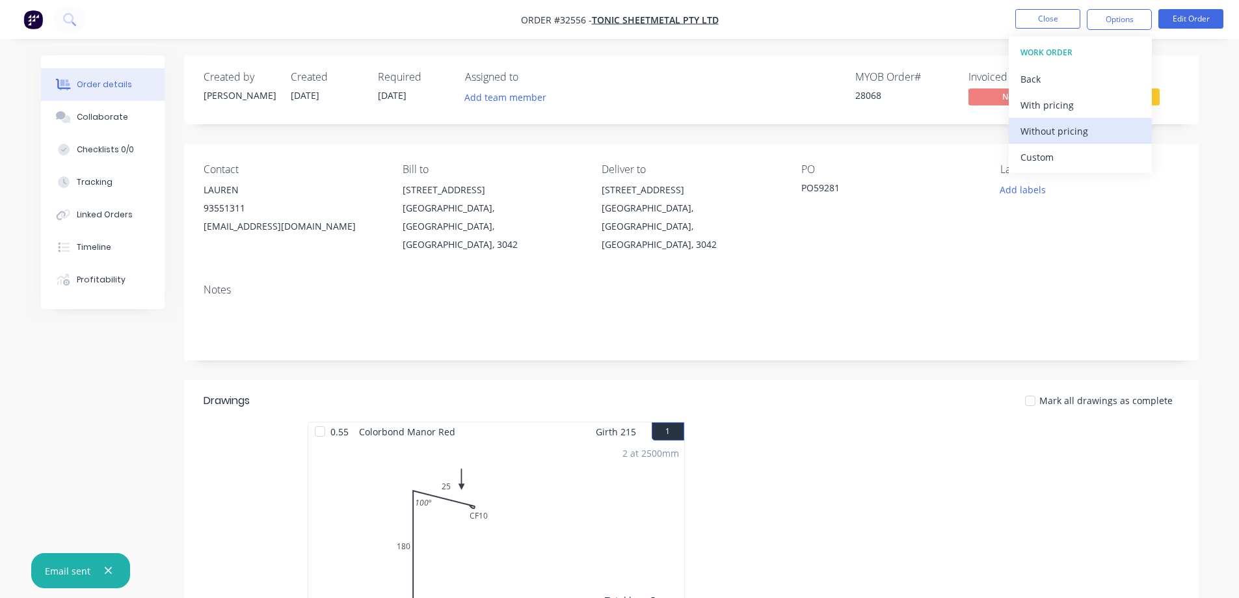
click at [1075, 133] on div "Without pricing" at bounding box center [1080, 131] width 120 height 19
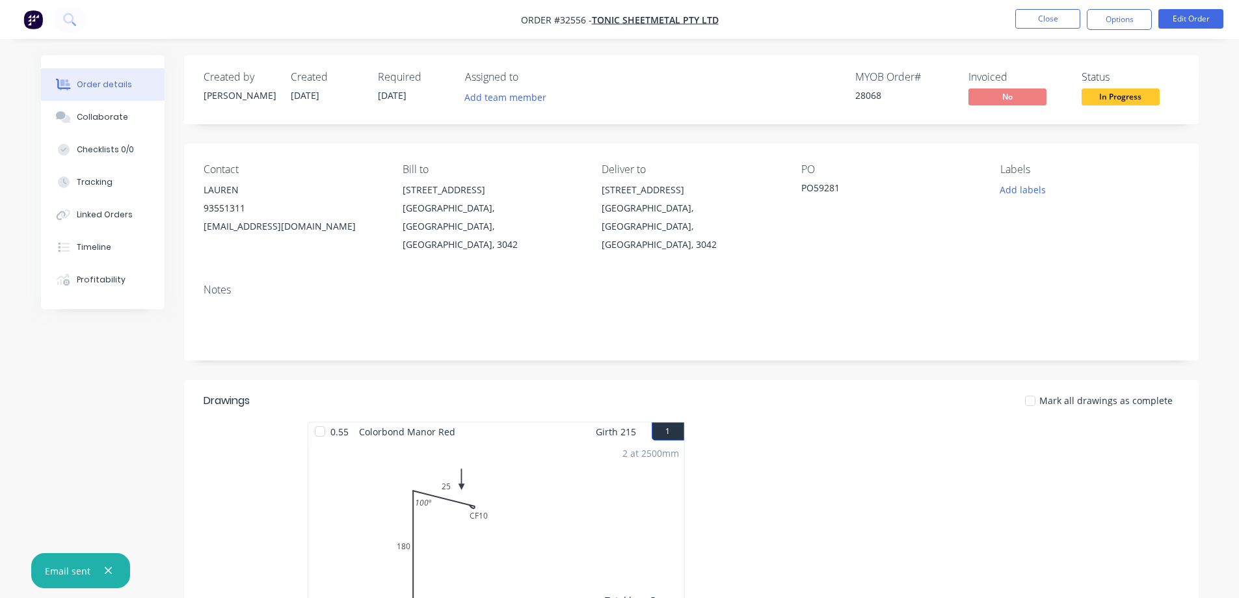
click at [1203, 79] on div "Order details Collaborate Checklists 0/0 Tracking Linked Orders Timeline Profit…" at bounding box center [620, 484] width 1184 height 858
click at [1108, 22] on button "Options" at bounding box center [1119, 19] width 65 height 21
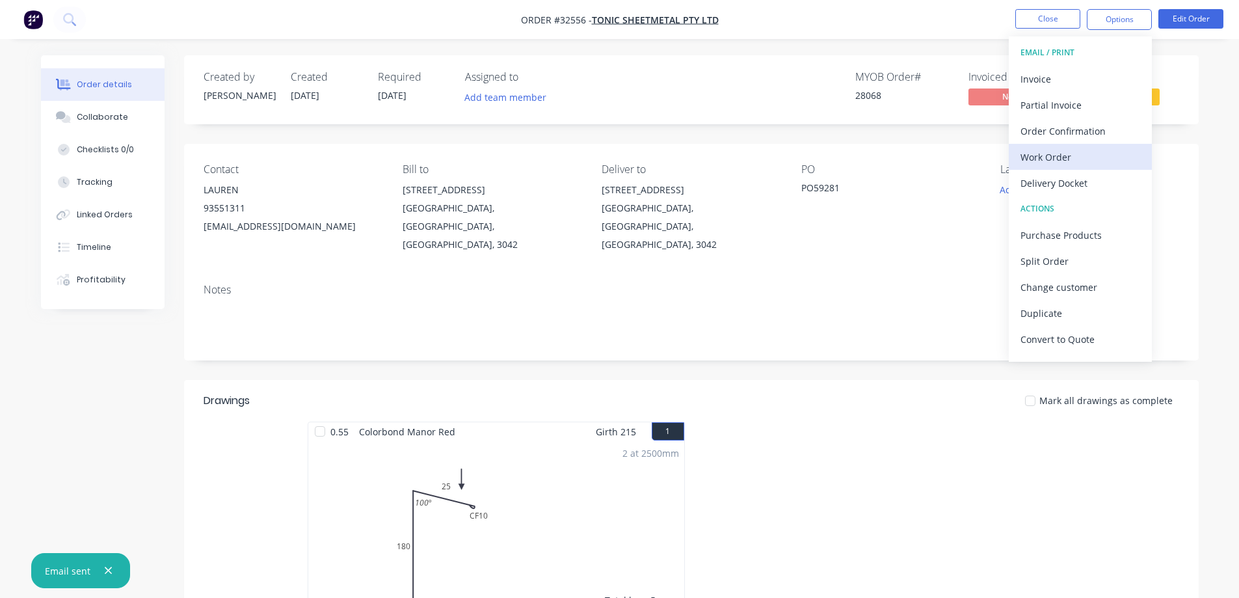
click at [1082, 156] on div "Work Order" at bounding box center [1080, 157] width 120 height 19
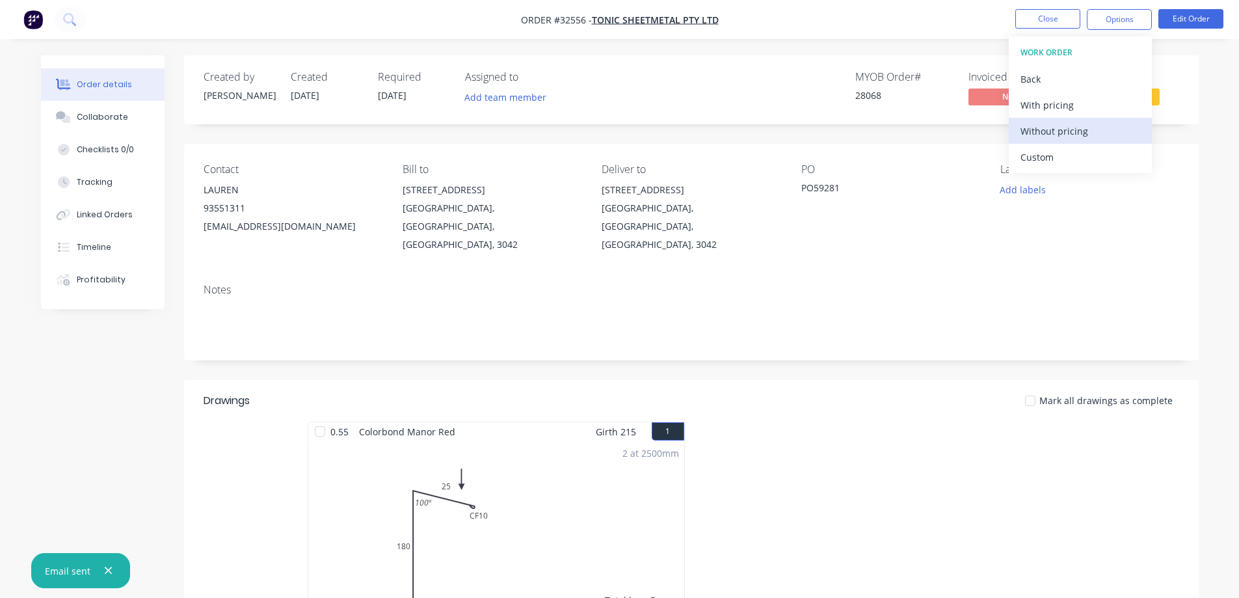
click at [1091, 131] on div "Without pricing" at bounding box center [1080, 131] width 120 height 19
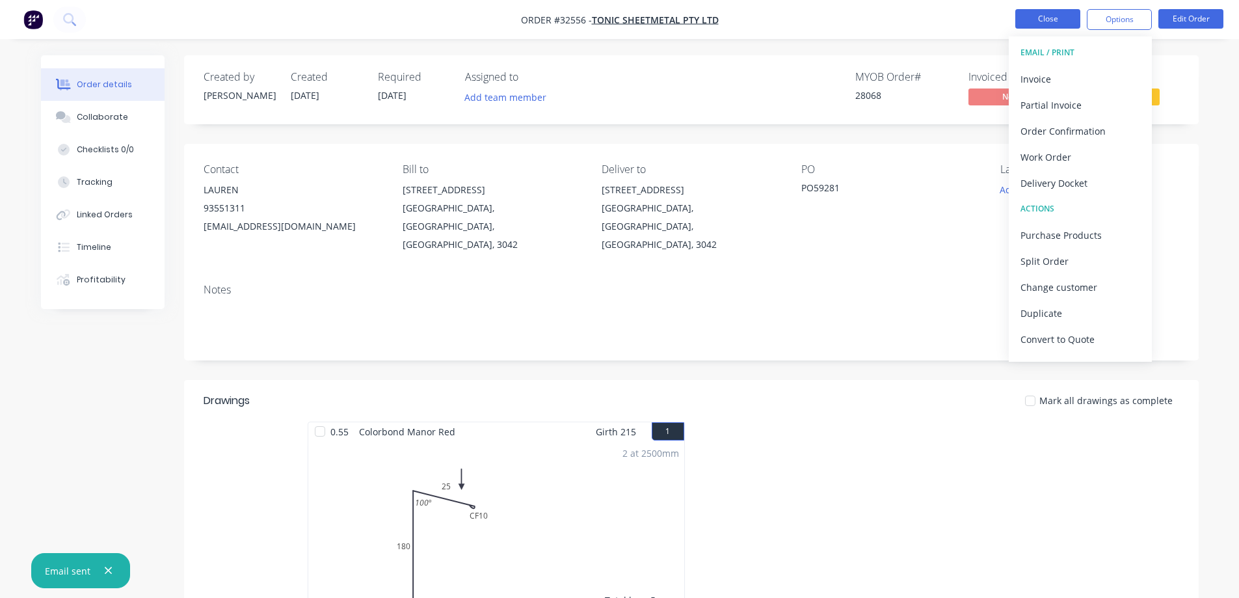
click at [1062, 16] on button "Close" at bounding box center [1047, 19] width 65 height 20
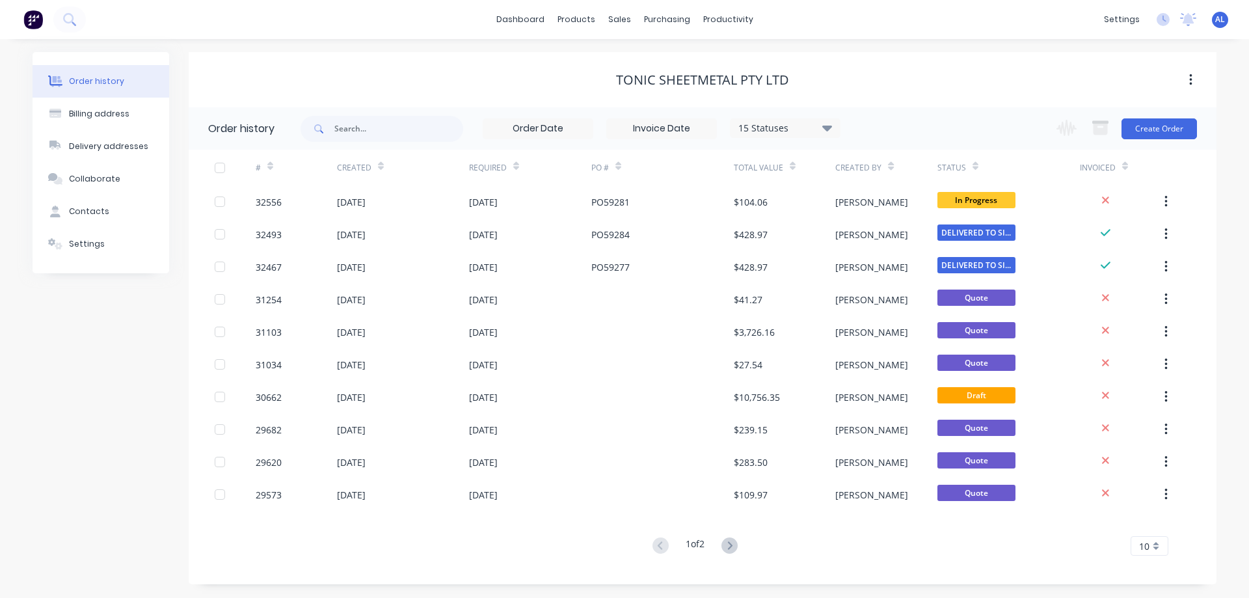
click at [31, 17] on img at bounding box center [33, 20] width 20 height 20
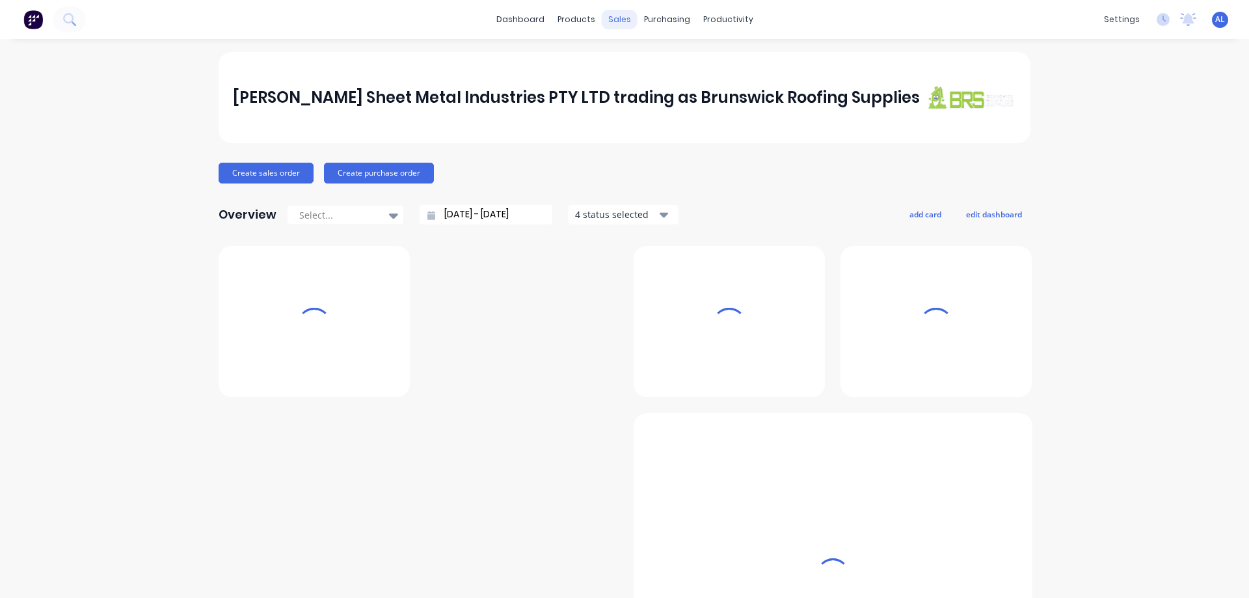
click at [614, 18] on div "sales" at bounding box center [620, 20] width 36 height 20
click at [620, 21] on div "sales" at bounding box center [620, 20] width 36 height 20
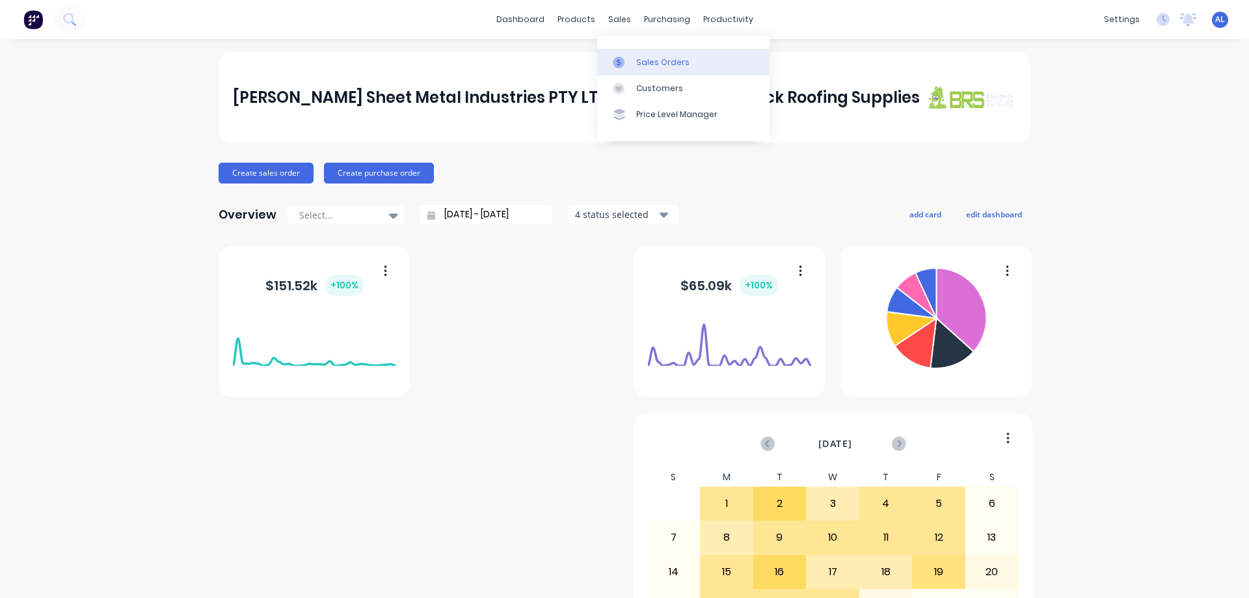
click at [653, 62] on div "Sales Orders" at bounding box center [662, 63] width 53 height 12
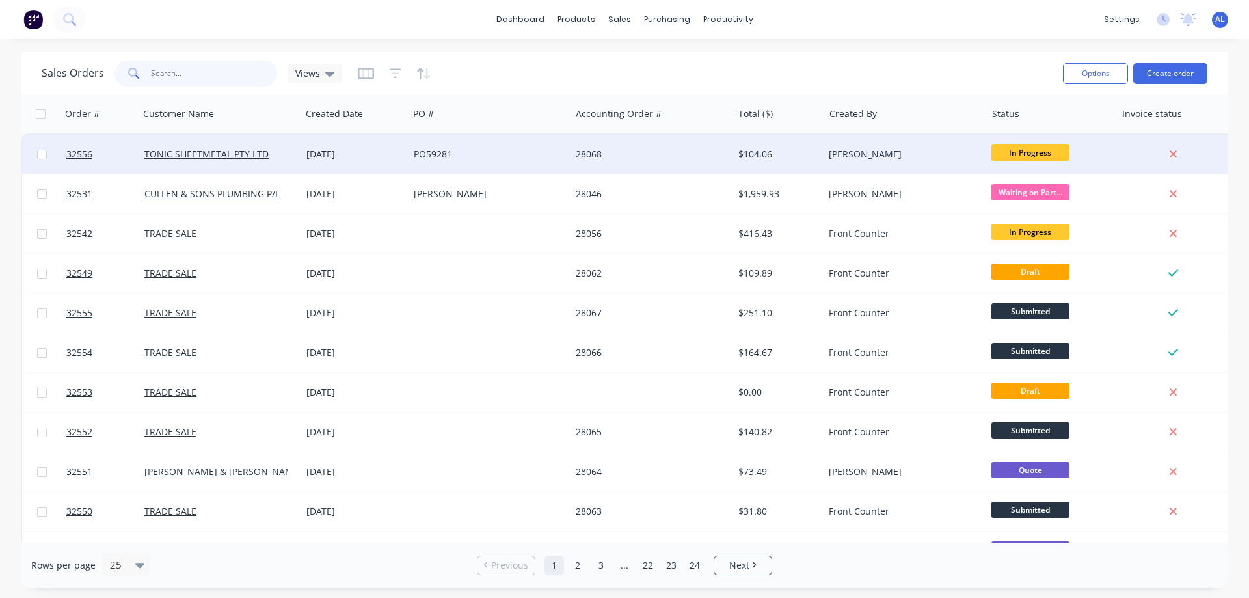
drag, startPoint x: 181, startPoint y: 68, endPoint x: 369, endPoint y: 135, distance: 198.9
click at [191, 68] on input "text" at bounding box center [214, 73] width 127 height 26
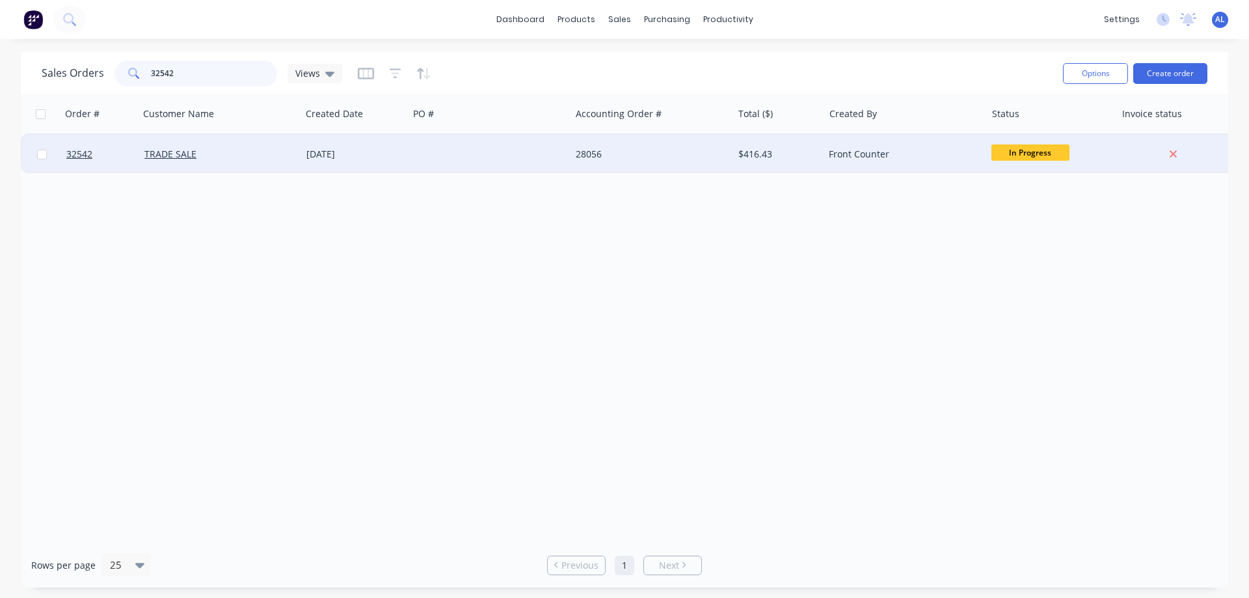
type input "32542"
click at [494, 159] on div at bounding box center [489, 154] width 162 height 39
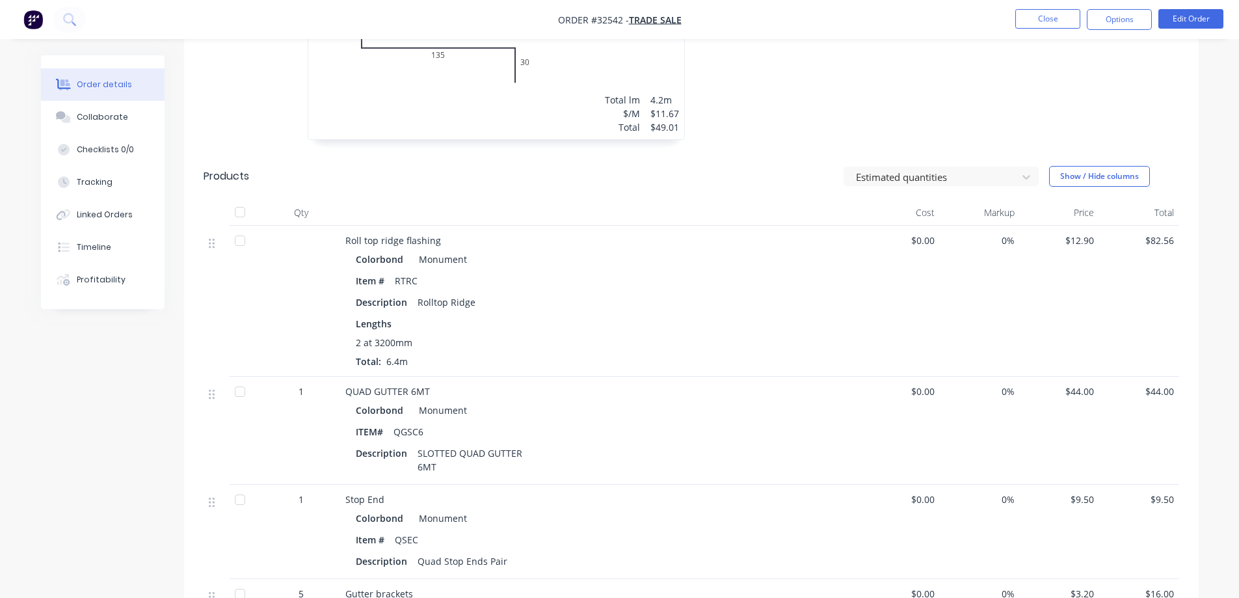
scroll to position [27, 0]
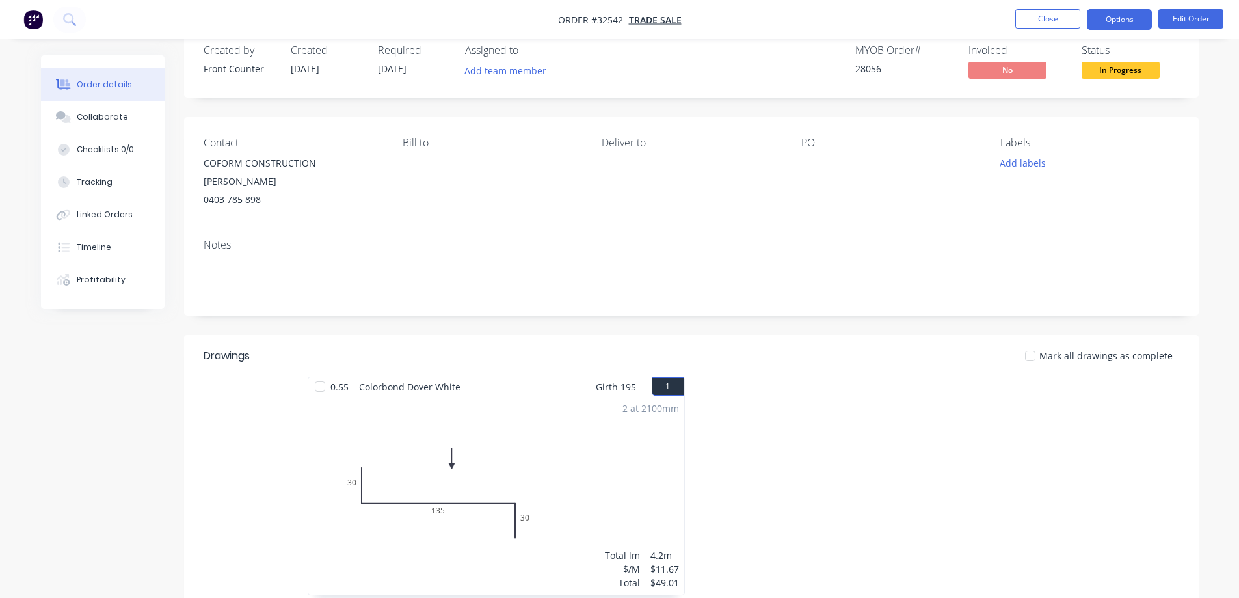
click at [1121, 18] on button "Options" at bounding box center [1119, 19] width 65 height 21
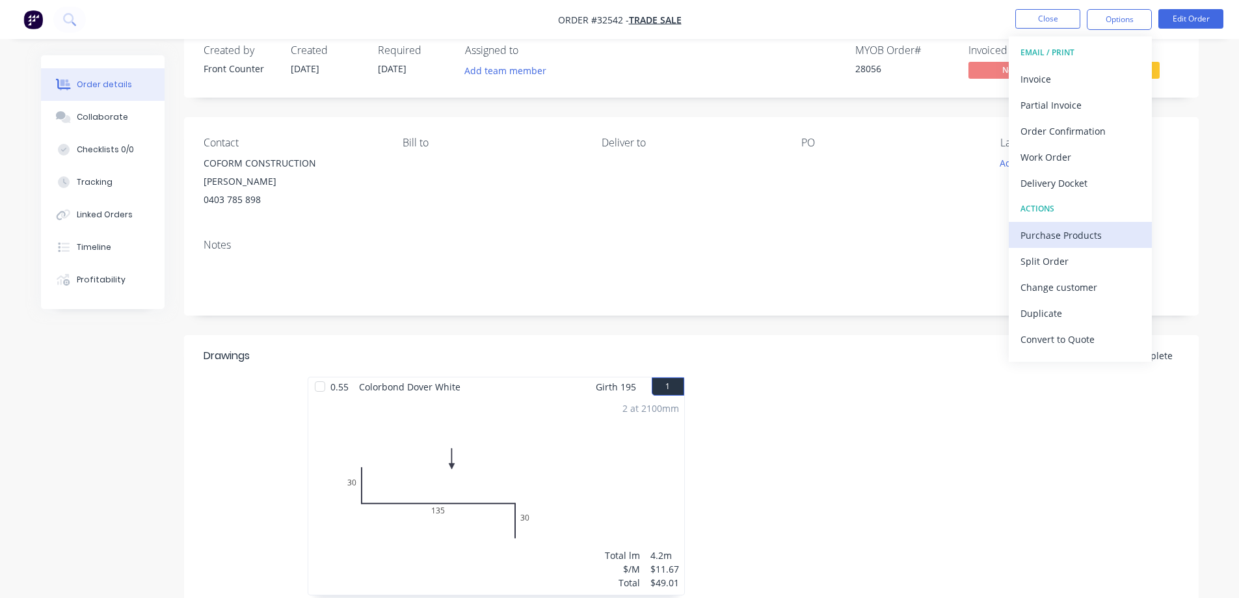
click at [1086, 230] on div "Purchase Products" at bounding box center [1080, 235] width 120 height 19
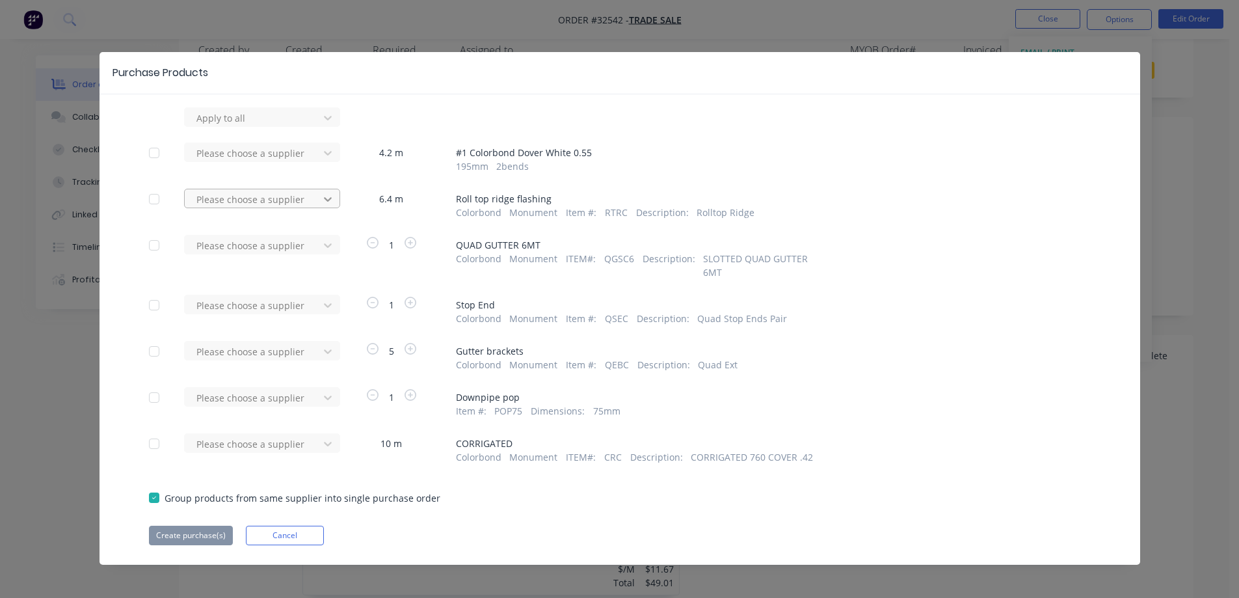
click at [326, 196] on icon at bounding box center [327, 199] width 13 height 13
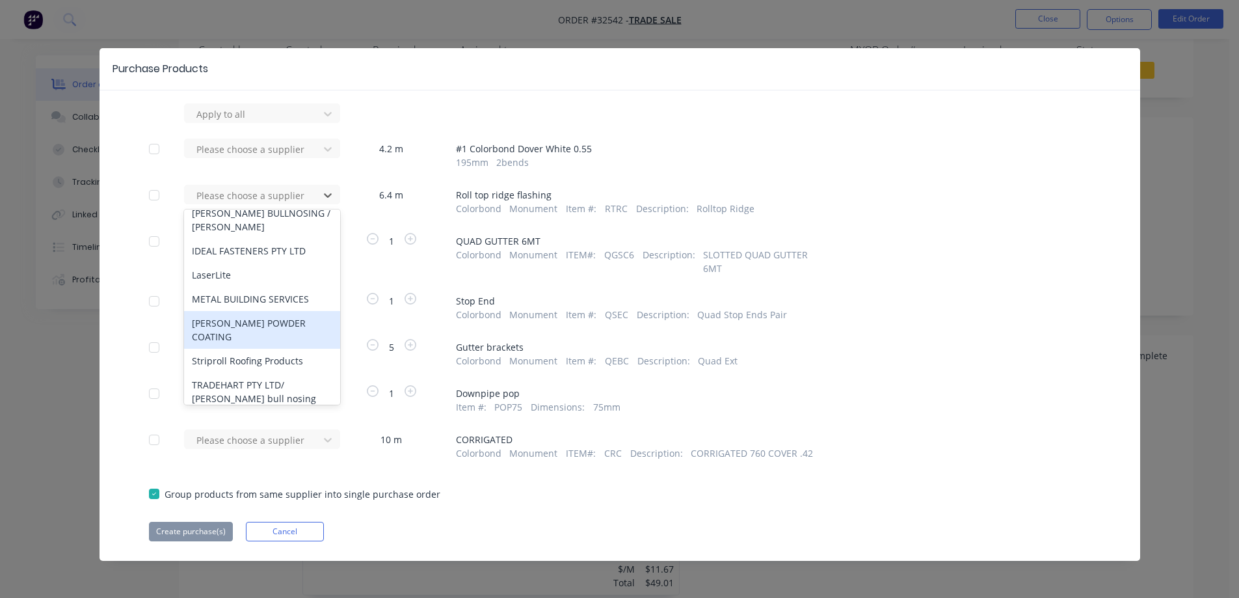
scroll to position [5, 0]
click at [262, 348] on div "Striproll Roofing Products" at bounding box center [262, 360] width 156 height 24
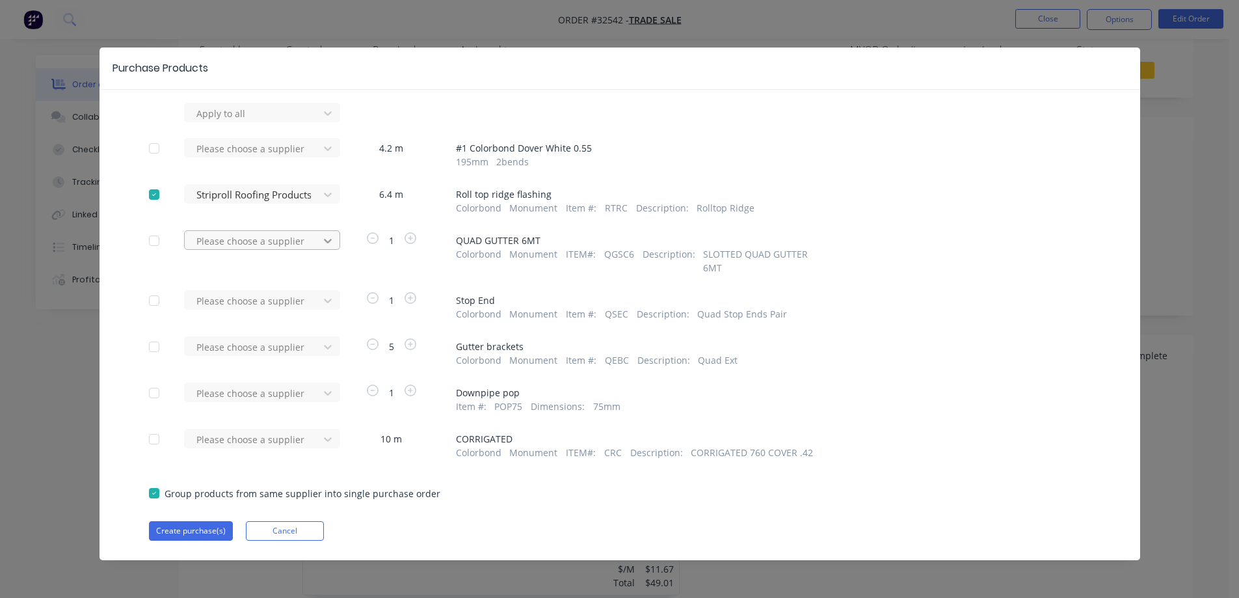
click at [321, 239] on icon at bounding box center [327, 240] width 13 height 13
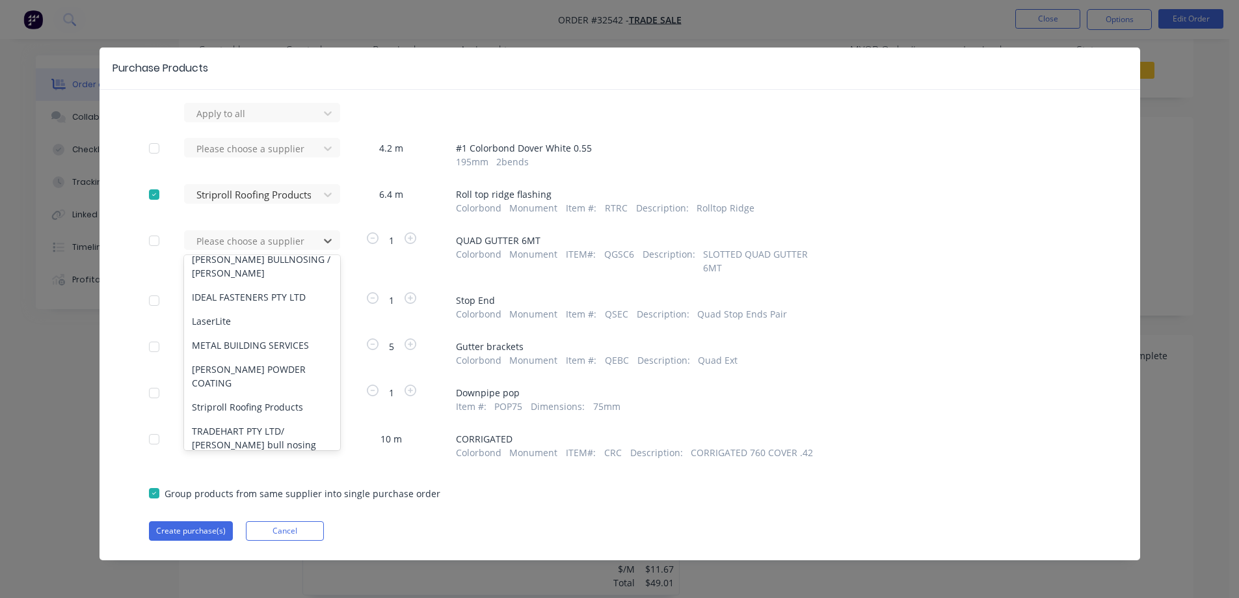
scroll to position [250, 0]
click at [287, 394] on div "Striproll Roofing Products" at bounding box center [262, 406] width 156 height 24
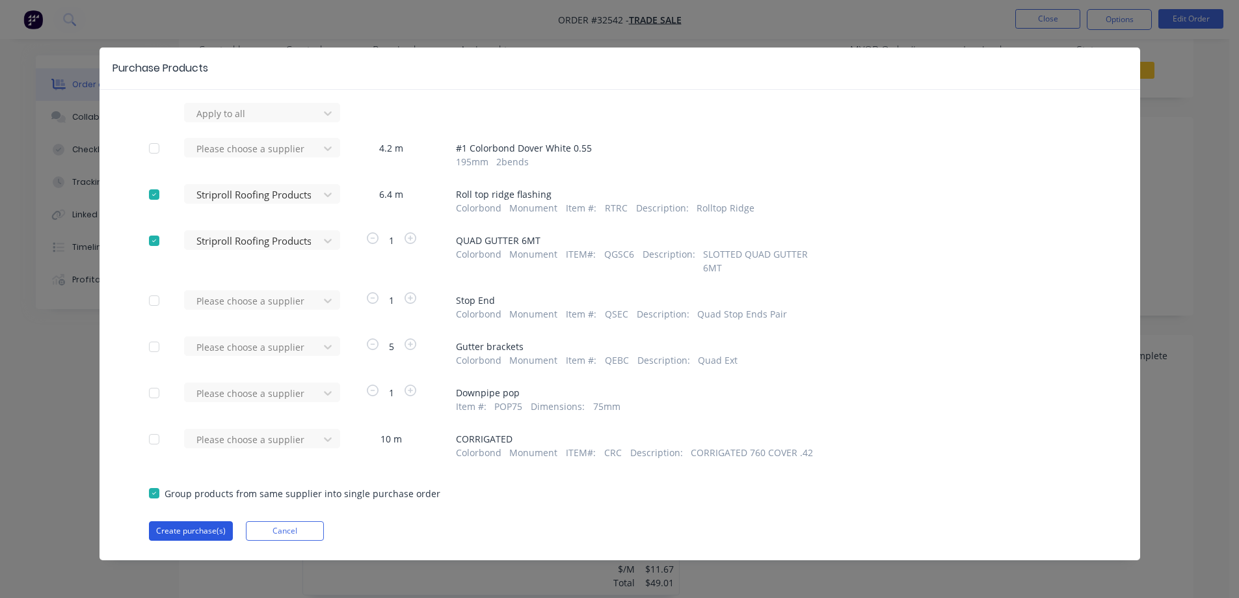
click at [209, 534] on button "Create purchase(s)" at bounding box center [191, 531] width 84 height 20
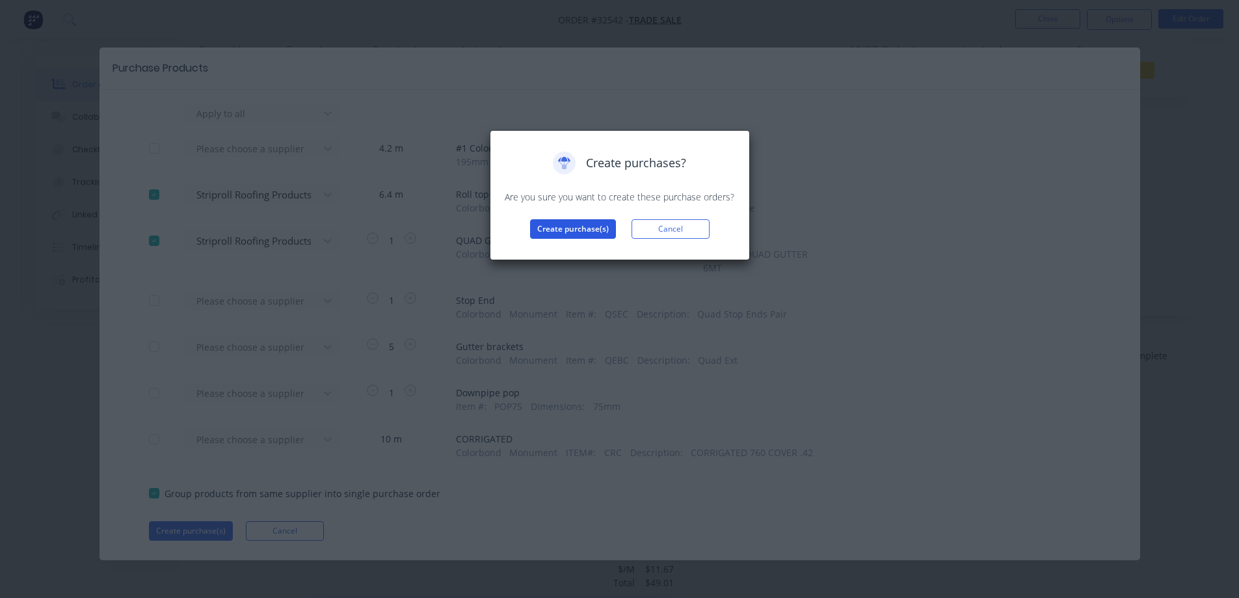
click at [594, 224] on button "Create purchase(s)" at bounding box center [573, 229] width 86 height 20
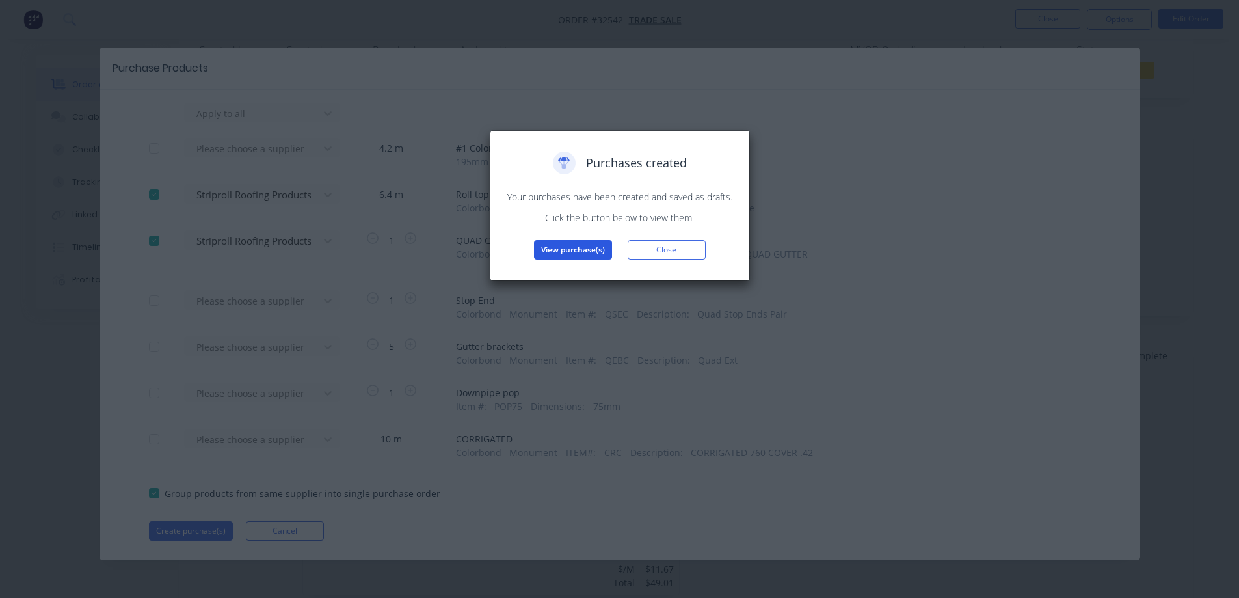
click at [599, 254] on button "View purchase(s)" at bounding box center [573, 250] width 78 height 20
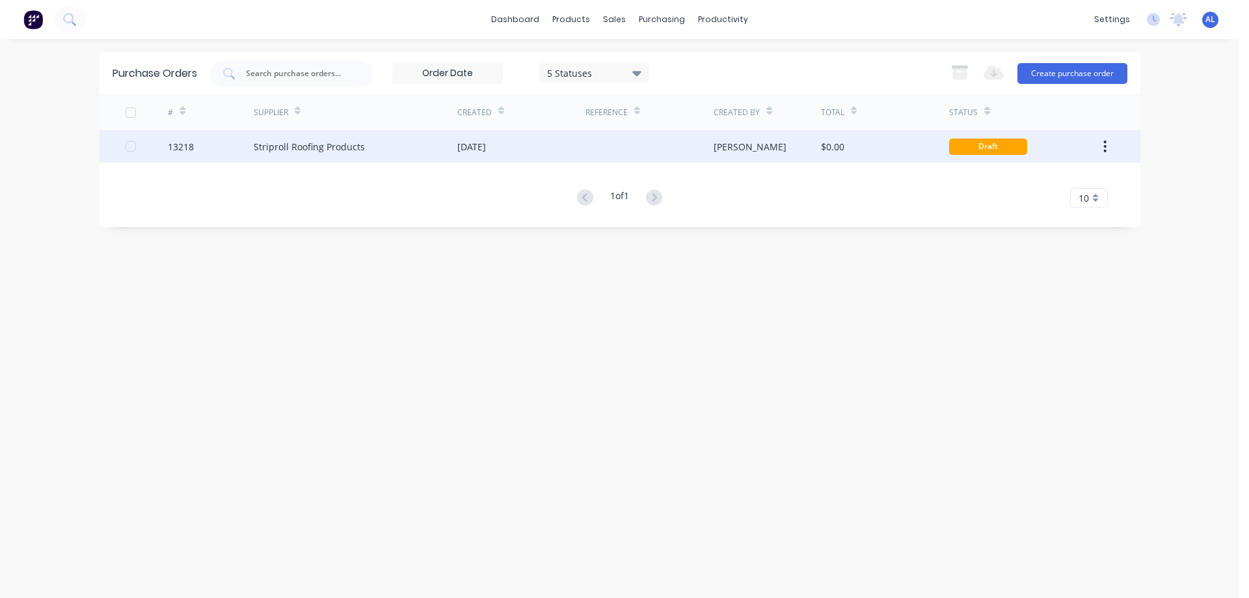
click at [572, 142] on div "[DATE]" at bounding box center [521, 146] width 128 height 33
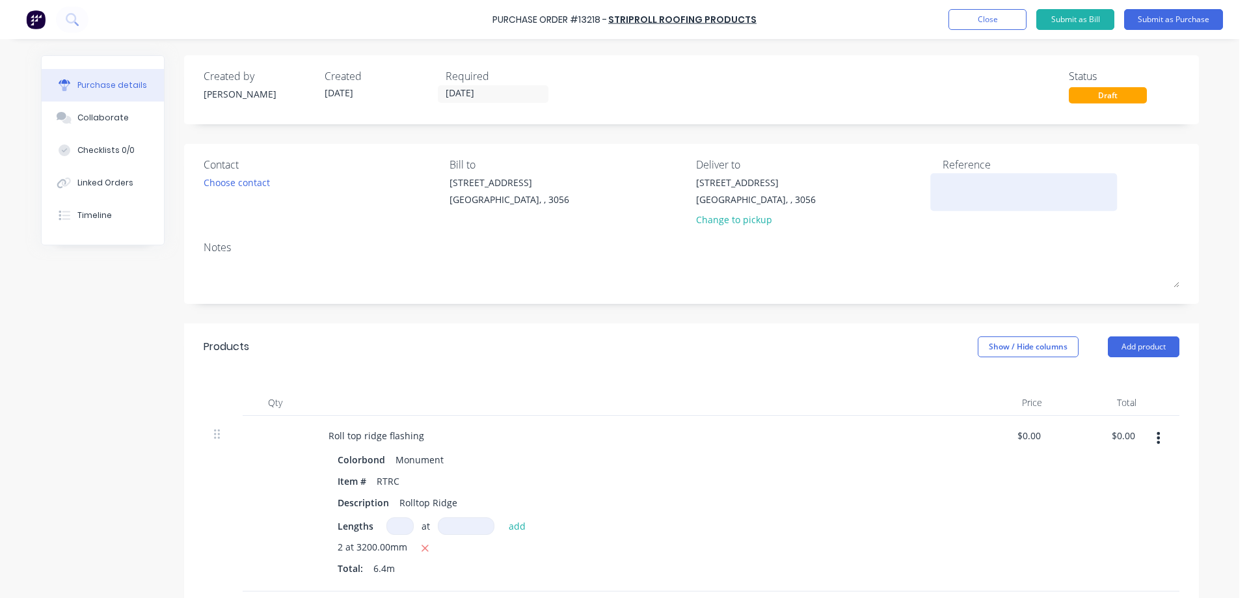
drag, startPoint x: 957, startPoint y: 193, endPoint x: 943, endPoint y: 91, distance: 102.5
click at [959, 186] on textarea at bounding box center [1023, 190] width 163 height 29
type textarea "x"
type textarea "2"
type textarea "x"
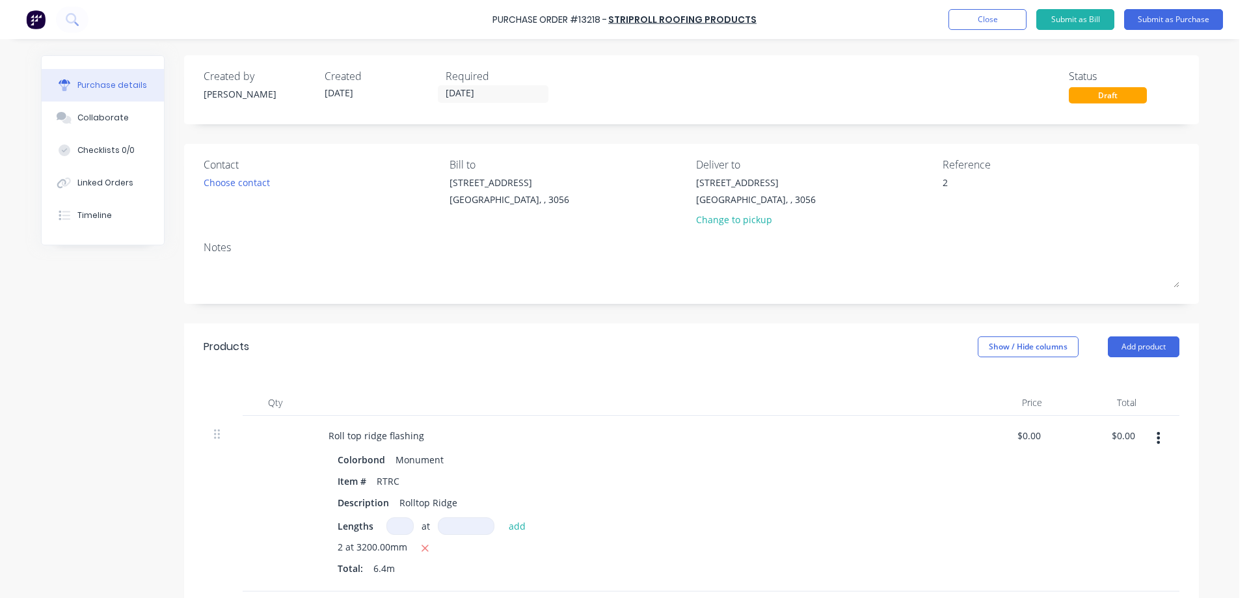
type textarea "28"
type textarea "x"
type textarea "280"
type textarea "x"
type textarea "2805"
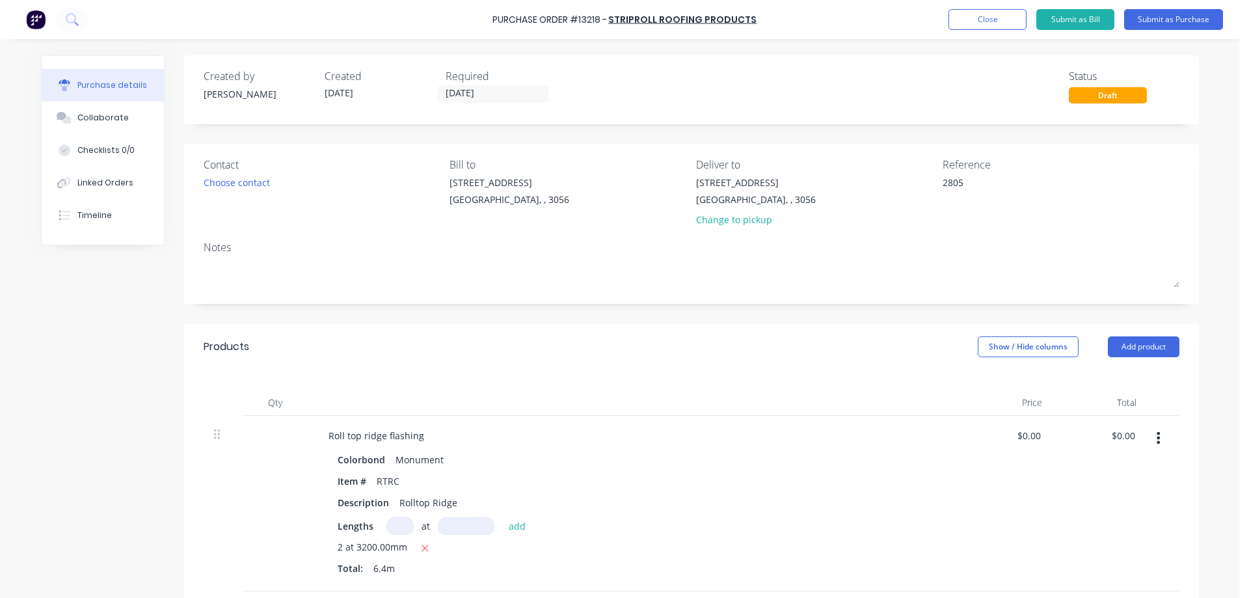
type textarea "x"
type textarea "28056"
type textarea "x"
type textarea "28056"
click at [262, 181] on div "Choose contact" at bounding box center [237, 183] width 66 height 14
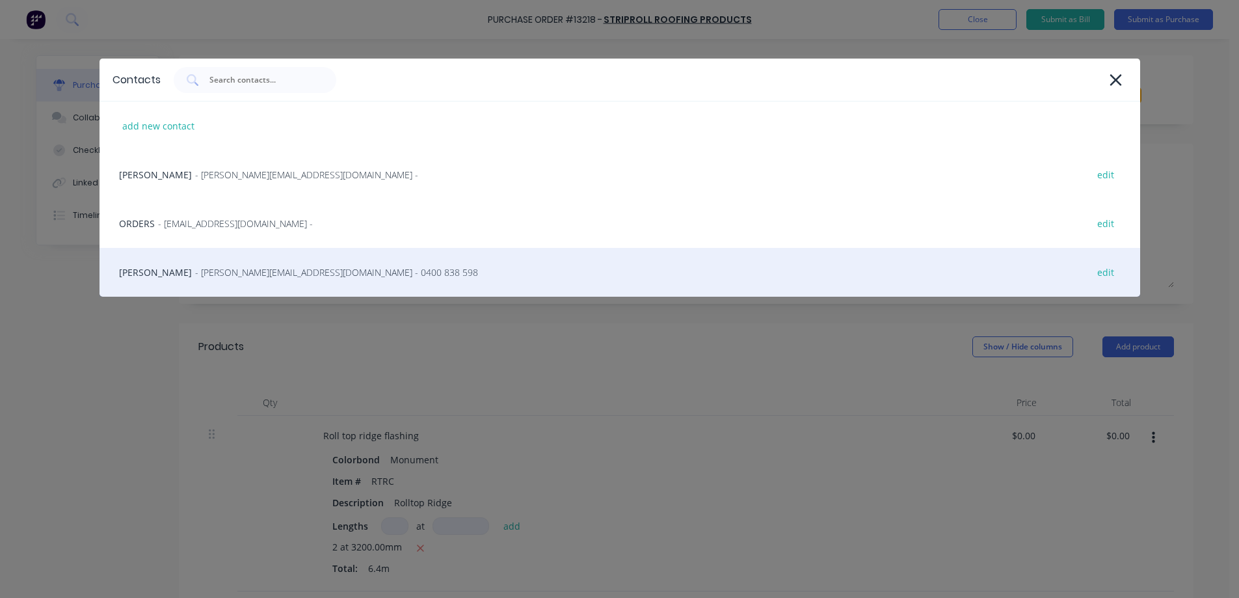
click at [242, 273] on span "- [PERSON_NAME][EMAIL_ADDRESS][DOMAIN_NAME] - 0400 838 598" at bounding box center [336, 272] width 283 height 14
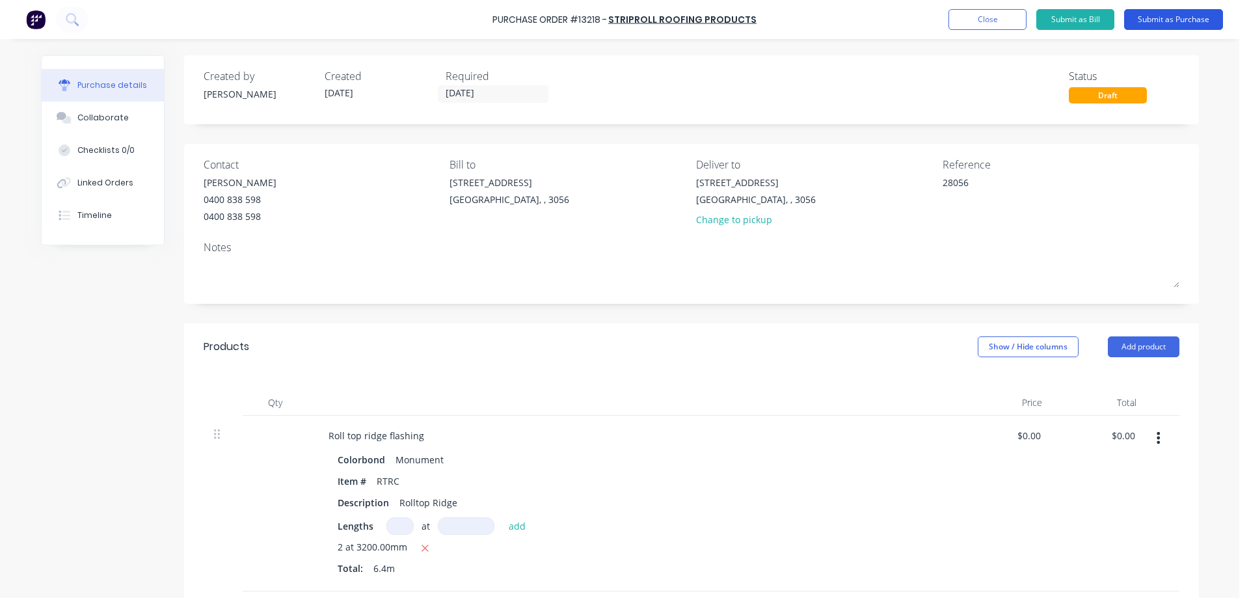
click at [1176, 18] on button "Submit as Purchase" at bounding box center [1173, 19] width 99 height 21
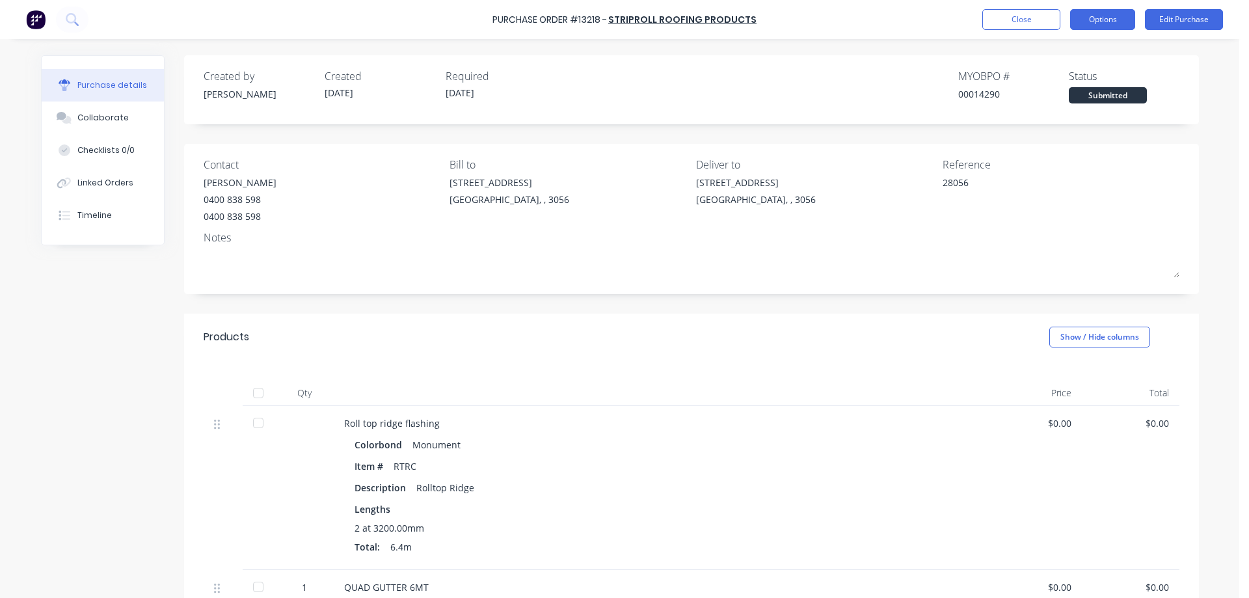
click at [1112, 24] on button "Options" at bounding box center [1102, 19] width 65 height 21
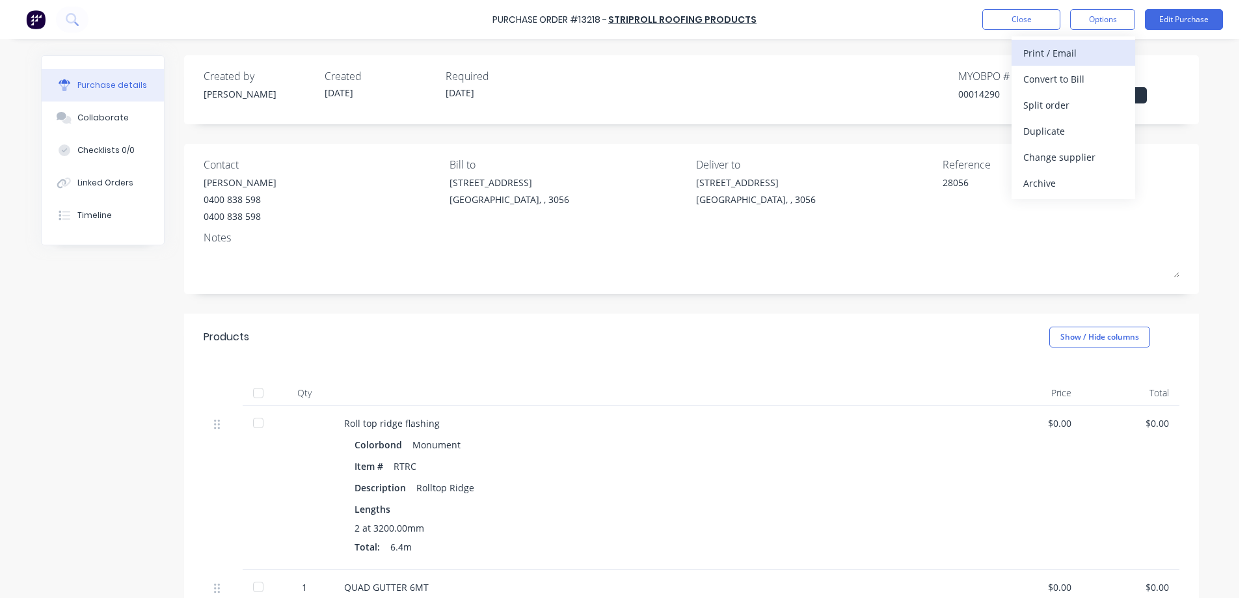
click at [1071, 59] on div "Print / Email" at bounding box center [1073, 53] width 100 height 19
click at [1053, 103] on div "Without pricing" at bounding box center [1073, 105] width 100 height 19
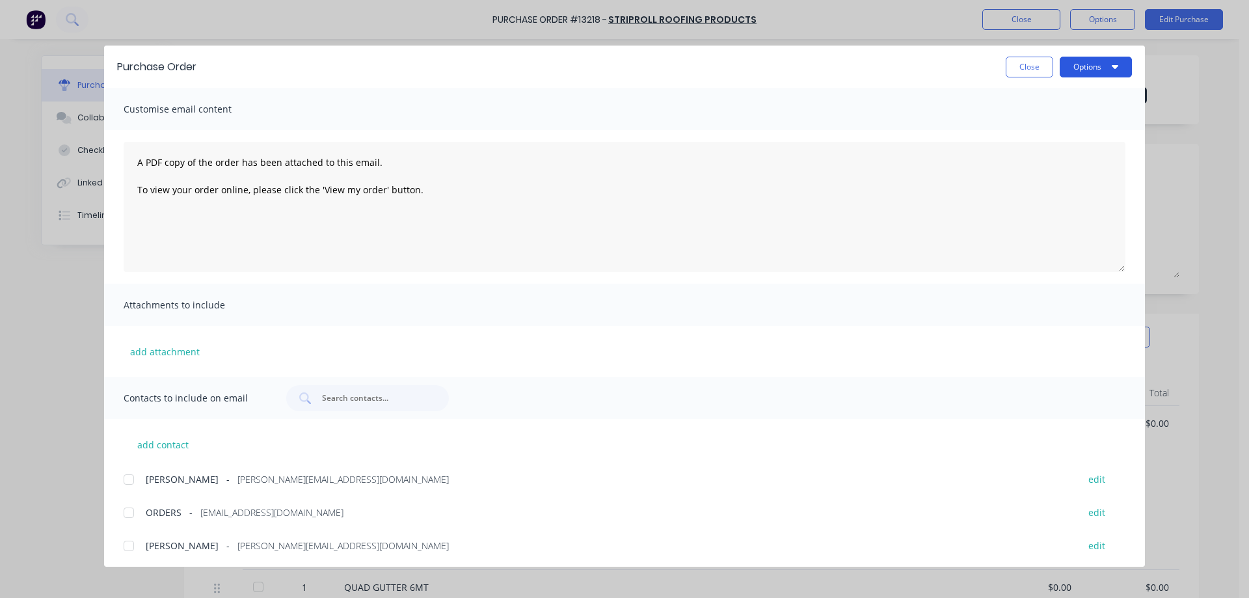
click at [1119, 70] on button "Options" at bounding box center [1095, 67] width 72 height 21
click at [1079, 124] on div "Print" at bounding box center [1070, 125] width 100 height 19
click at [129, 545] on div at bounding box center [129, 546] width 26 height 26
click at [1095, 67] on button "Options" at bounding box center [1095, 67] width 72 height 21
click at [1056, 151] on div "Email" at bounding box center [1070, 151] width 100 height 19
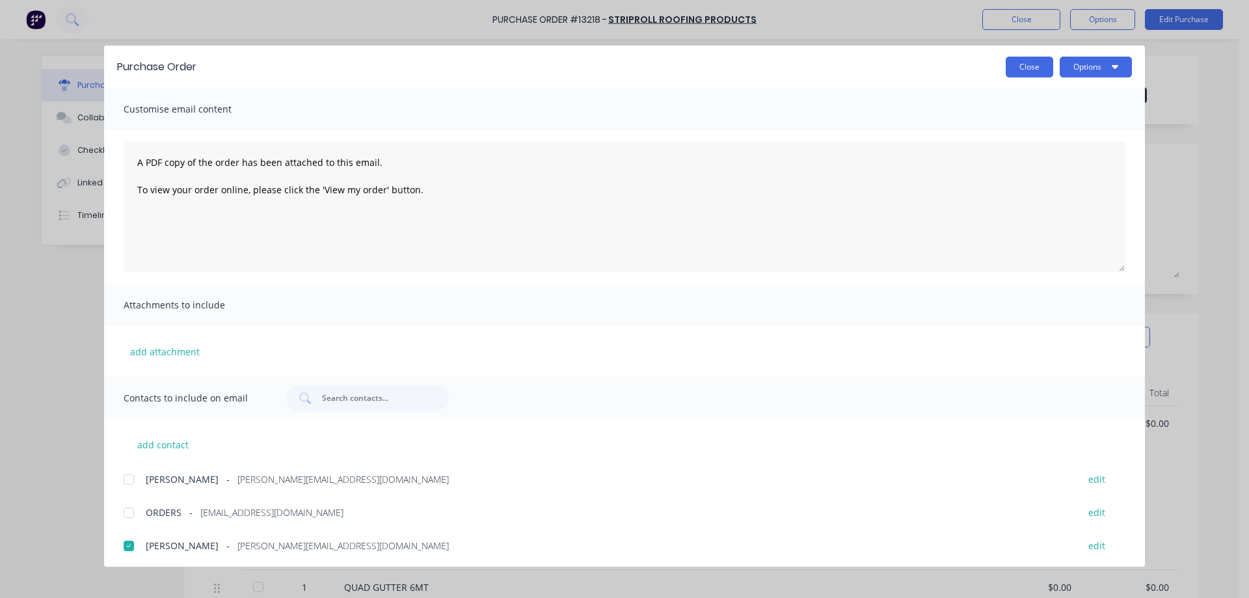
click at [1034, 72] on button "Close" at bounding box center [1029, 67] width 47 height 21
type textarea "x"
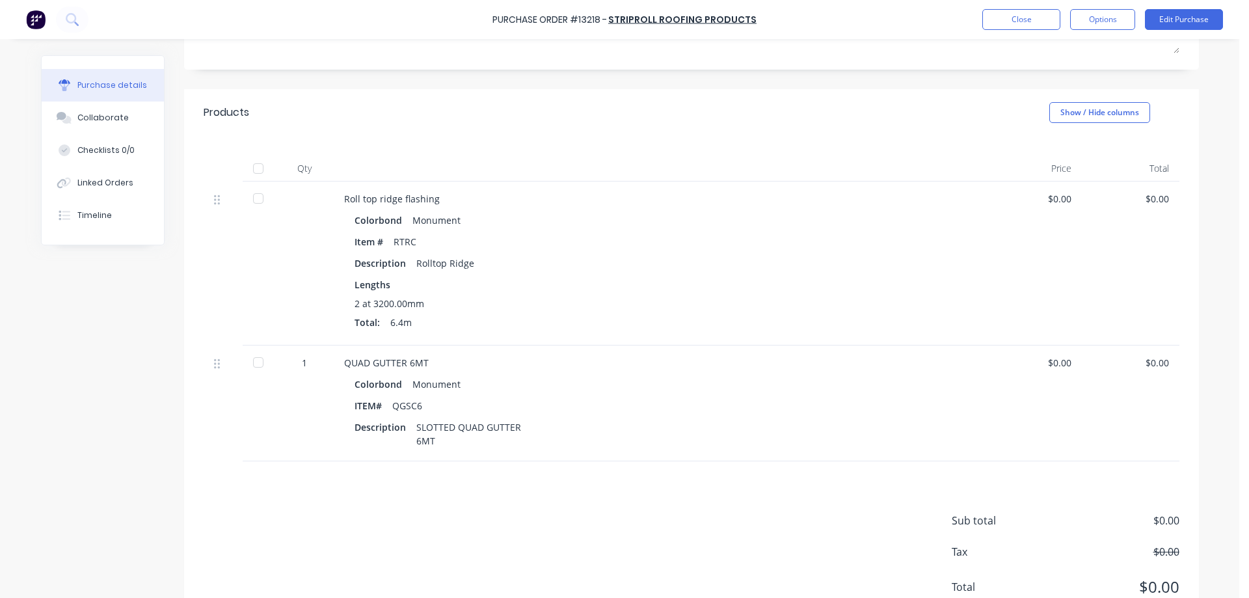
scroll to position [273, 0]
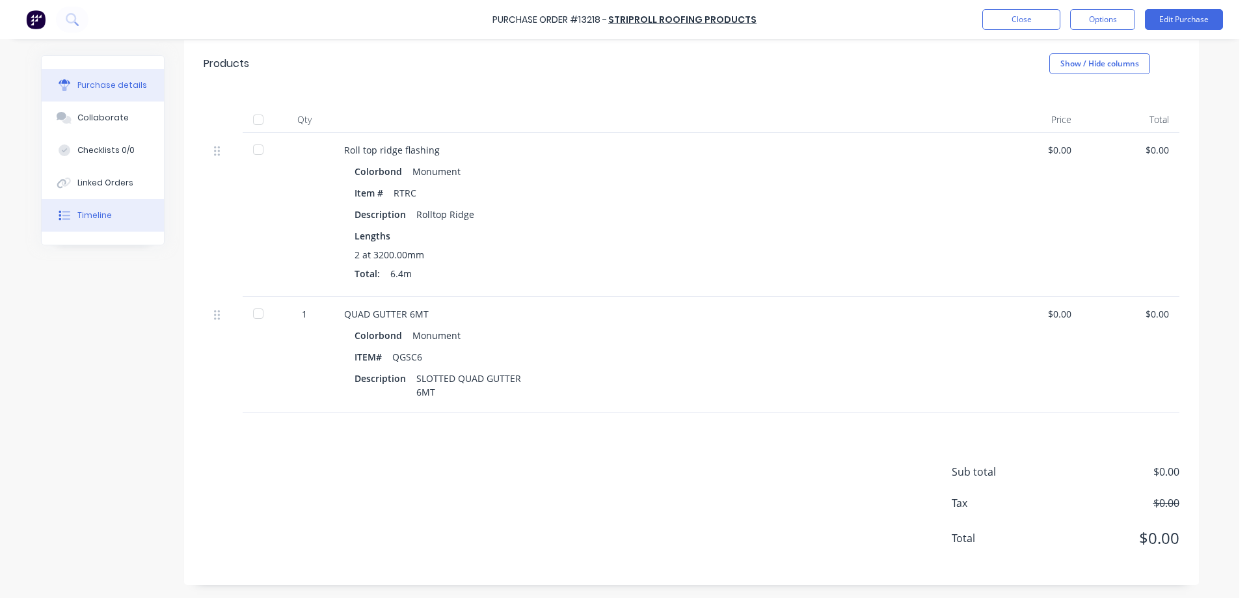
click at [100, 220] on div "Timeline" at bounding box center [94, 215] width 34 height 12
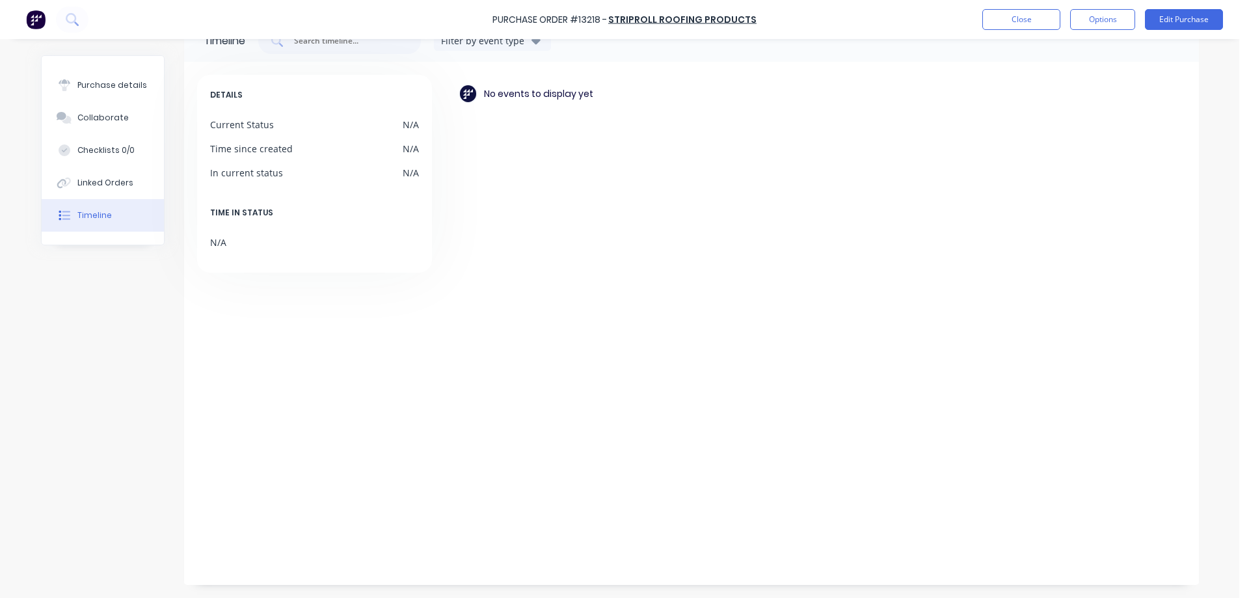
scroll to position [36, 0]
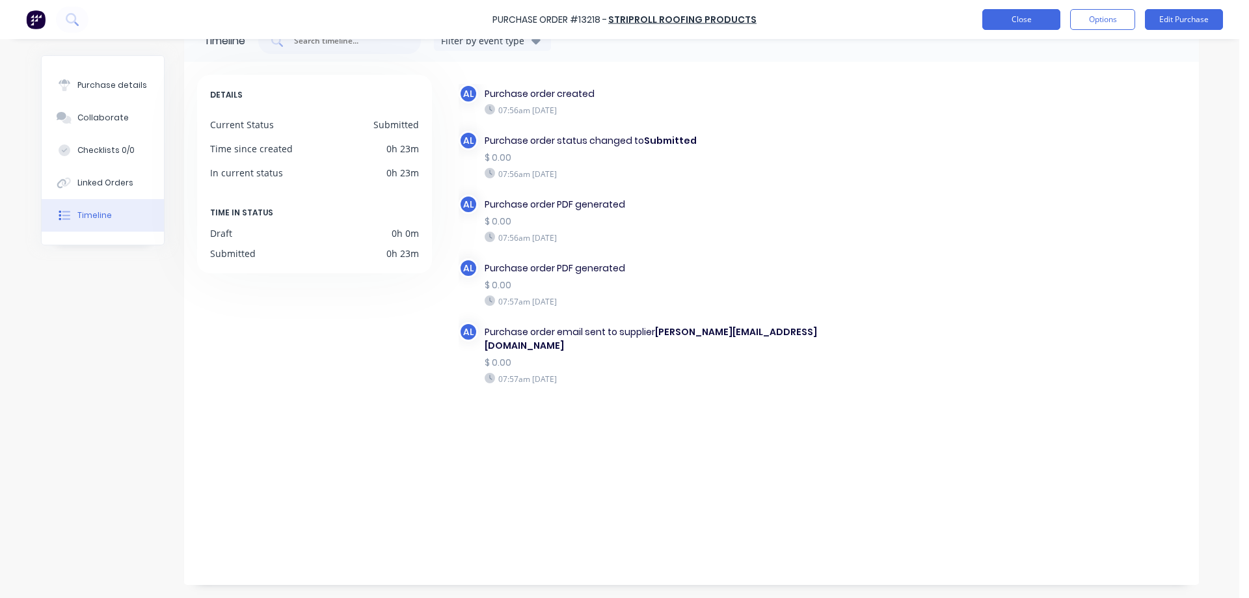
click at [1013, 25] on button "Close" at bounding box center [1021, 19] width 78 height 21
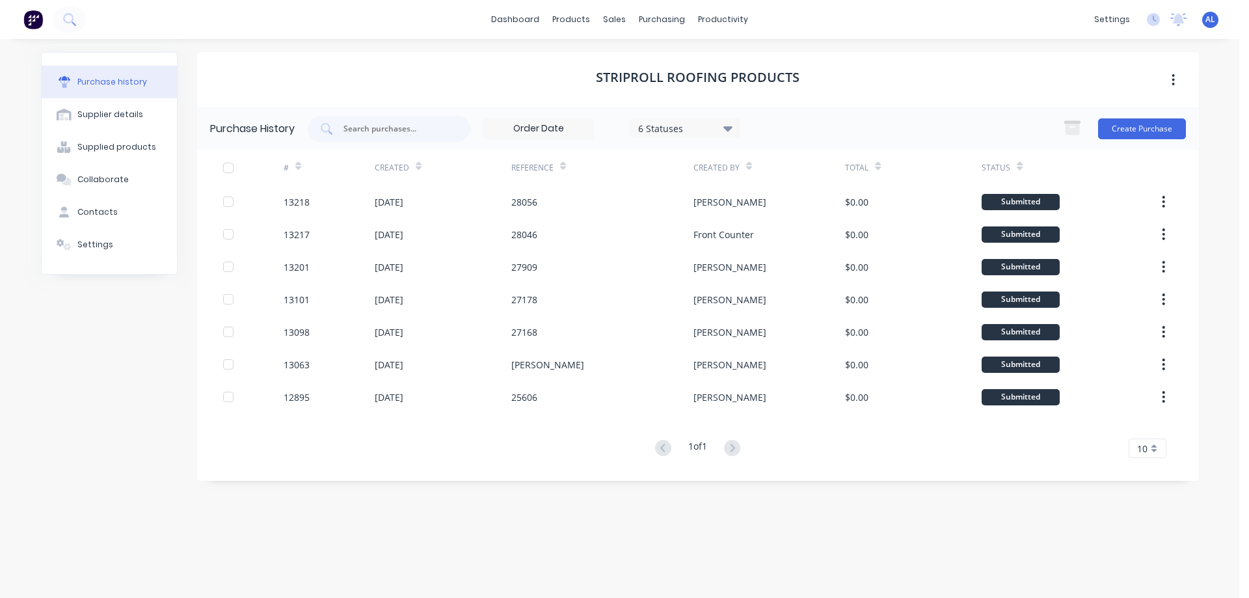
click at [41, 21] on img at bounding box center [33, 20] width 20 height 20
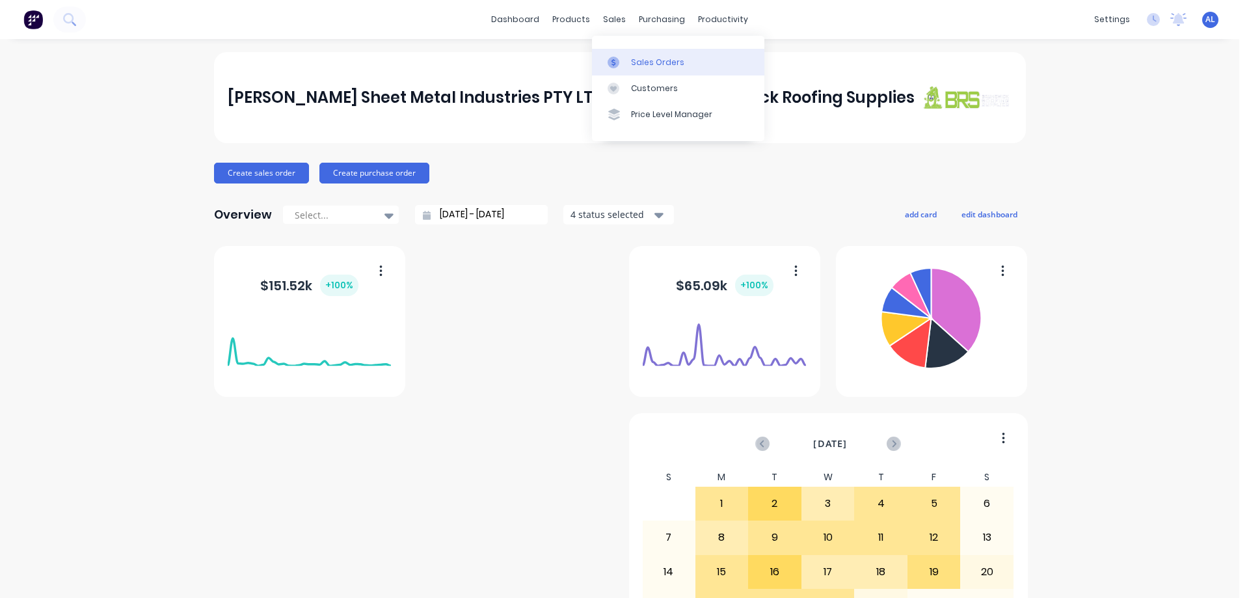
click at [655, 59] on div "Sales Orders" at bounding box center [657, 63] width 53 height 12
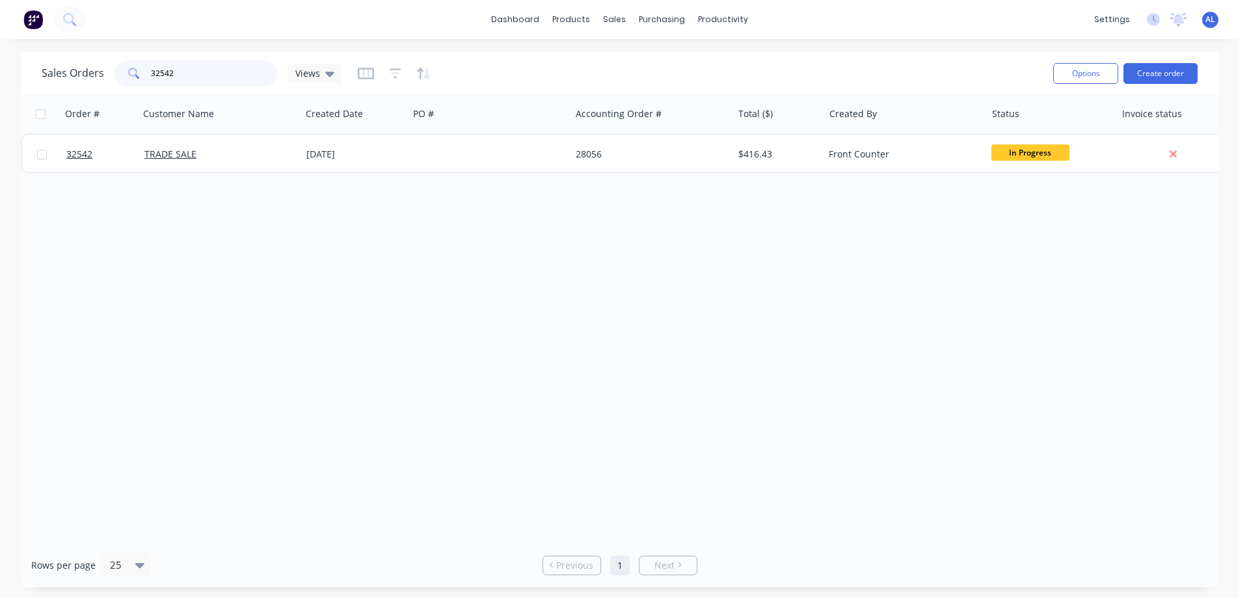
click at [189, 79] on input "32542" at bounding box center [214, 73] width 127 height 26
type input "3"
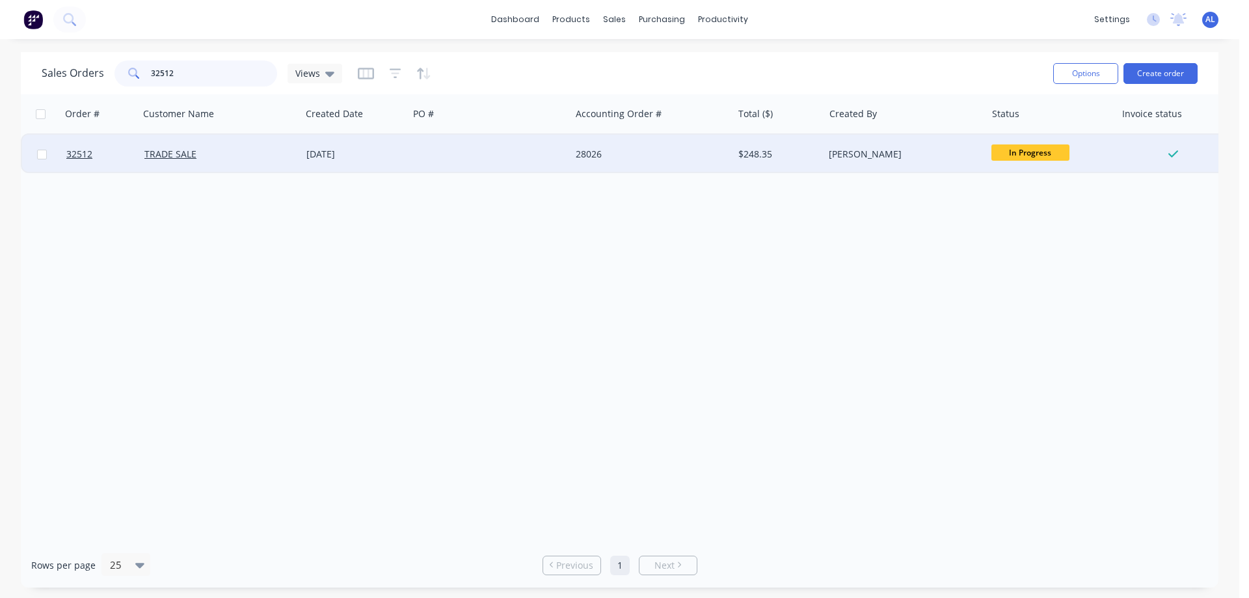
type input "32512"
click at [455, 160] on div at bounding box center [489, 154] width 162 height 39
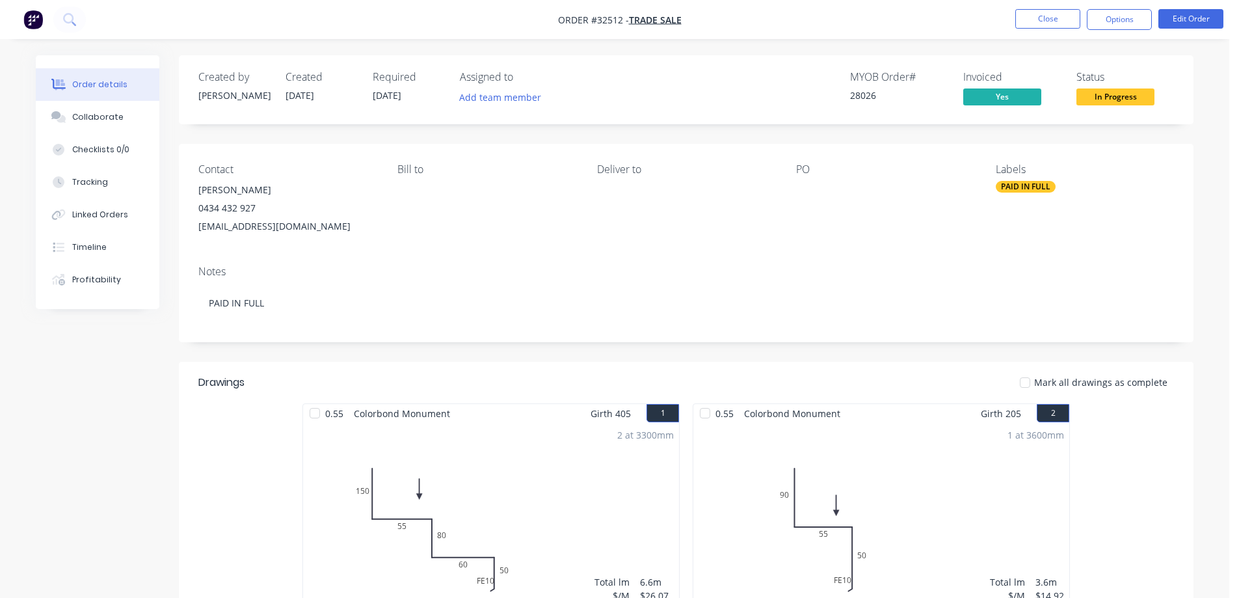
click at [1099, 100] on span "In Progress" at bounding box center [1115, 96] width 78 height 16
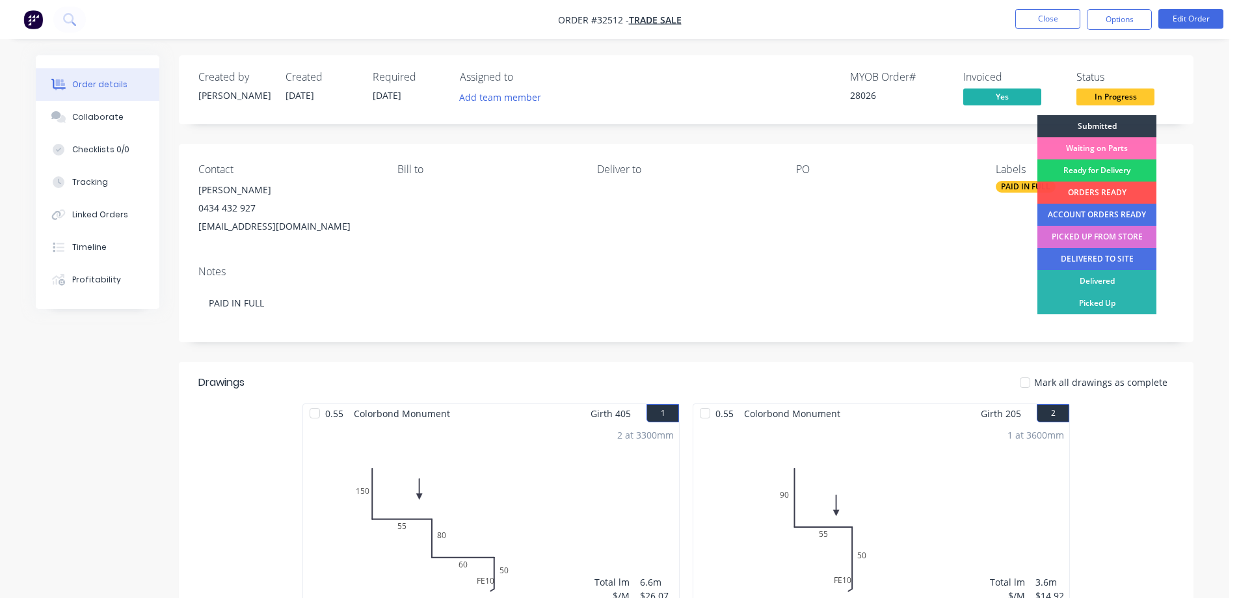
click at [1113, 238] on div "PICKED UP FROM STORE" at bounding box center [1096, 237] width 119 height 22
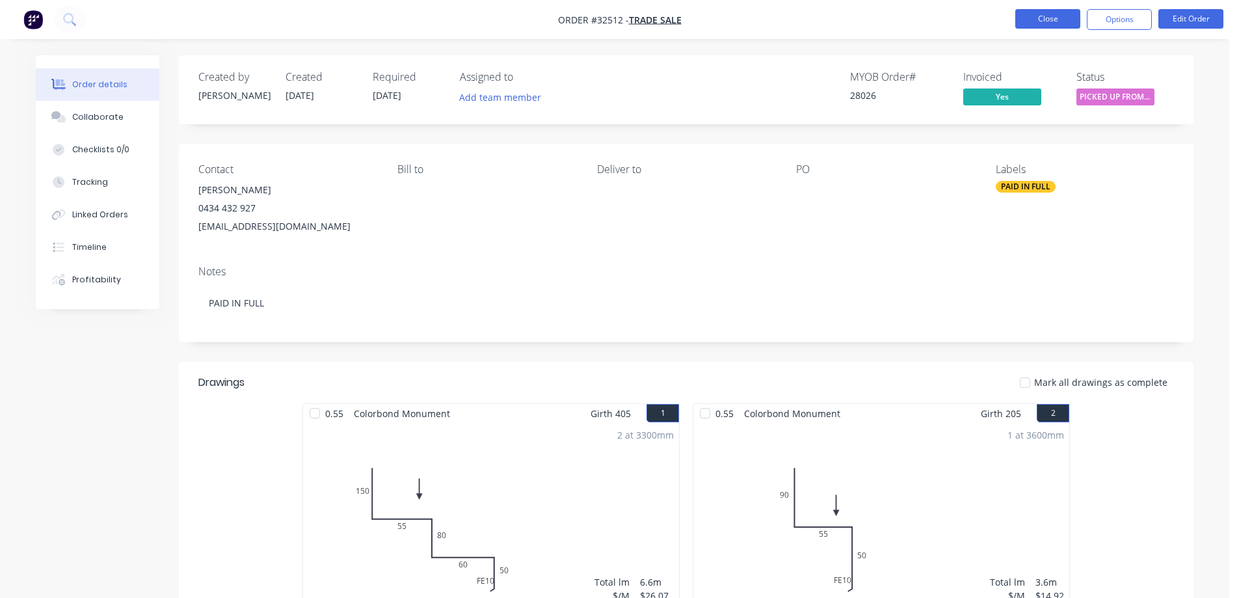
click at [1032, 18] on button "Close" at bounding box center [1047, 19] width 65 height 20
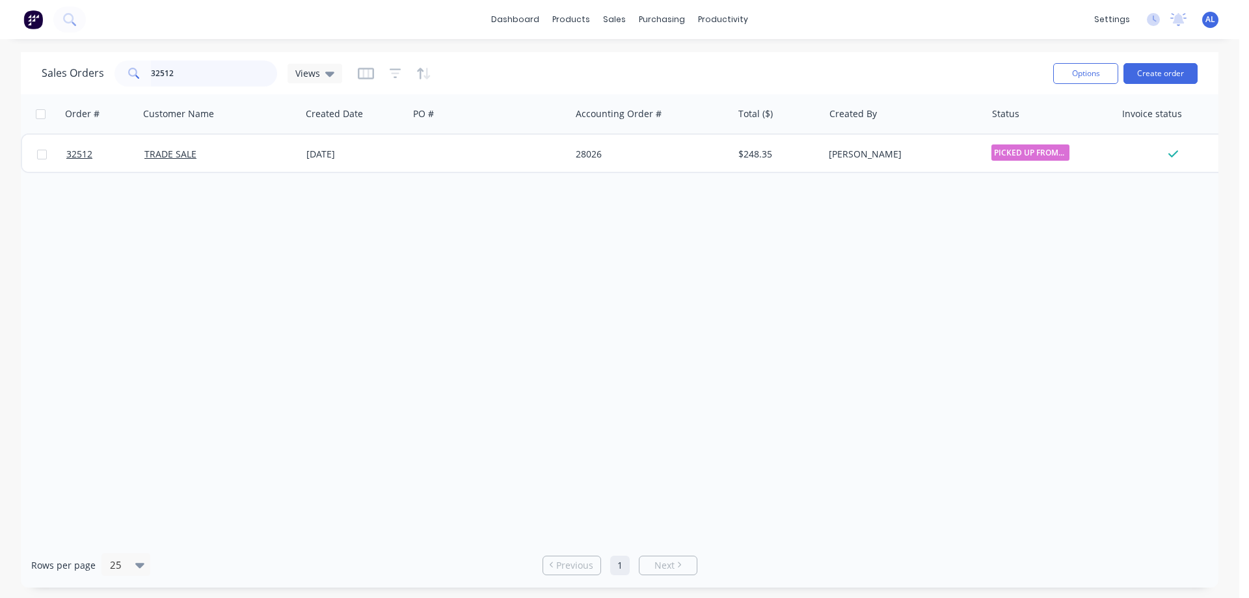
click at [224, 71] on input "32512" at bounding box center [214, 73] width 127 height 26
type input "3"
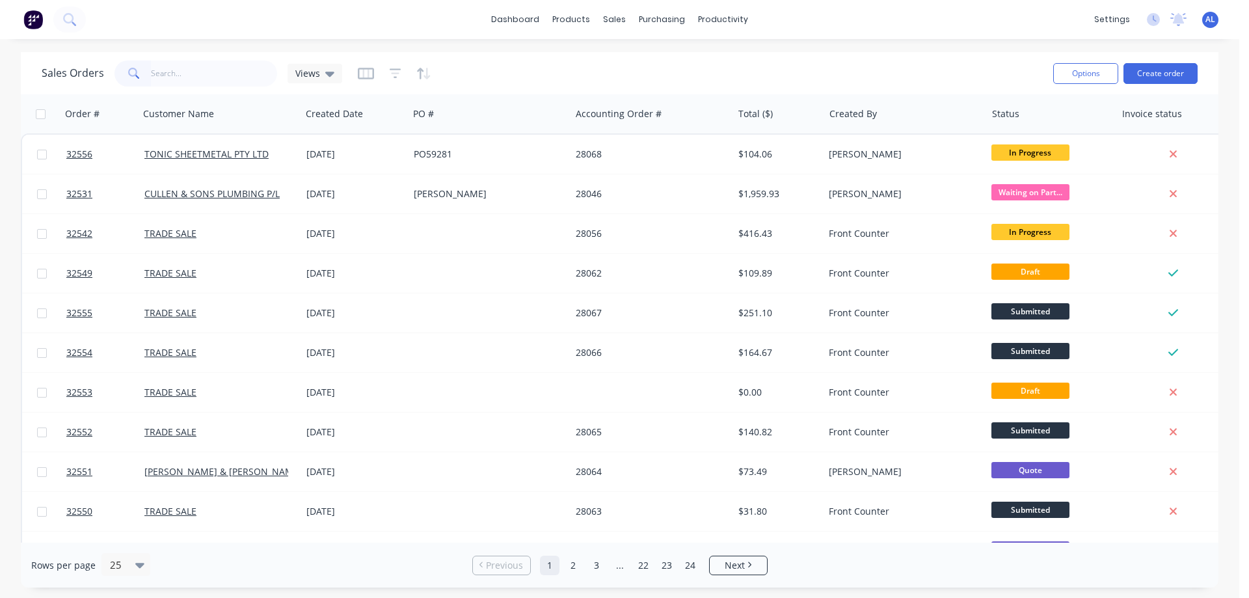
click at [34, 21] on img at bounding box center [33, 20] width 20 height 20
